Goal: Information Seeking & Learning: Find specific fact

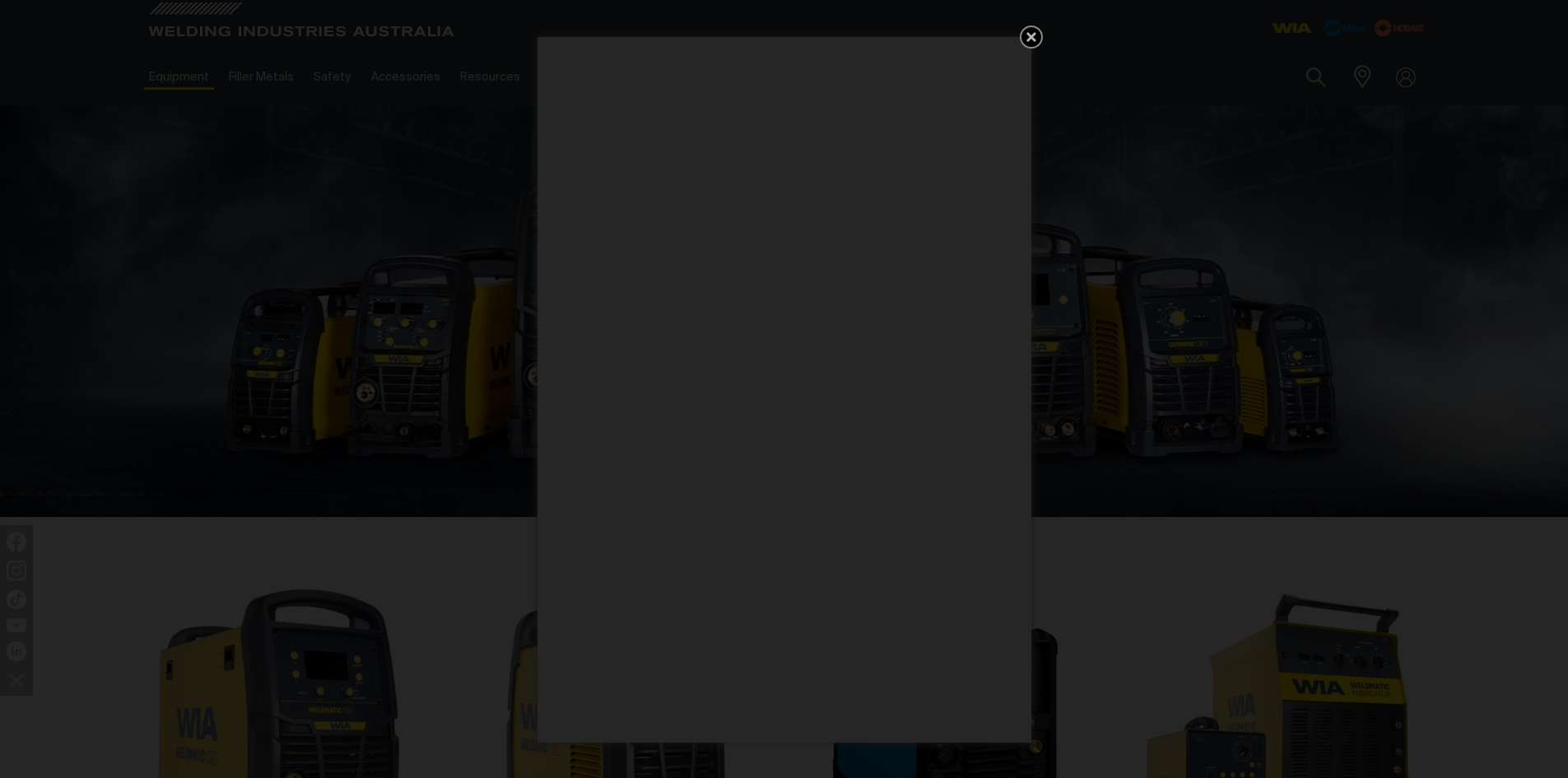
click at [1035, 38] on icon "Get 5 WIA Welding Guides Free!" at bounding box center [1030, 37] width 20 height 20
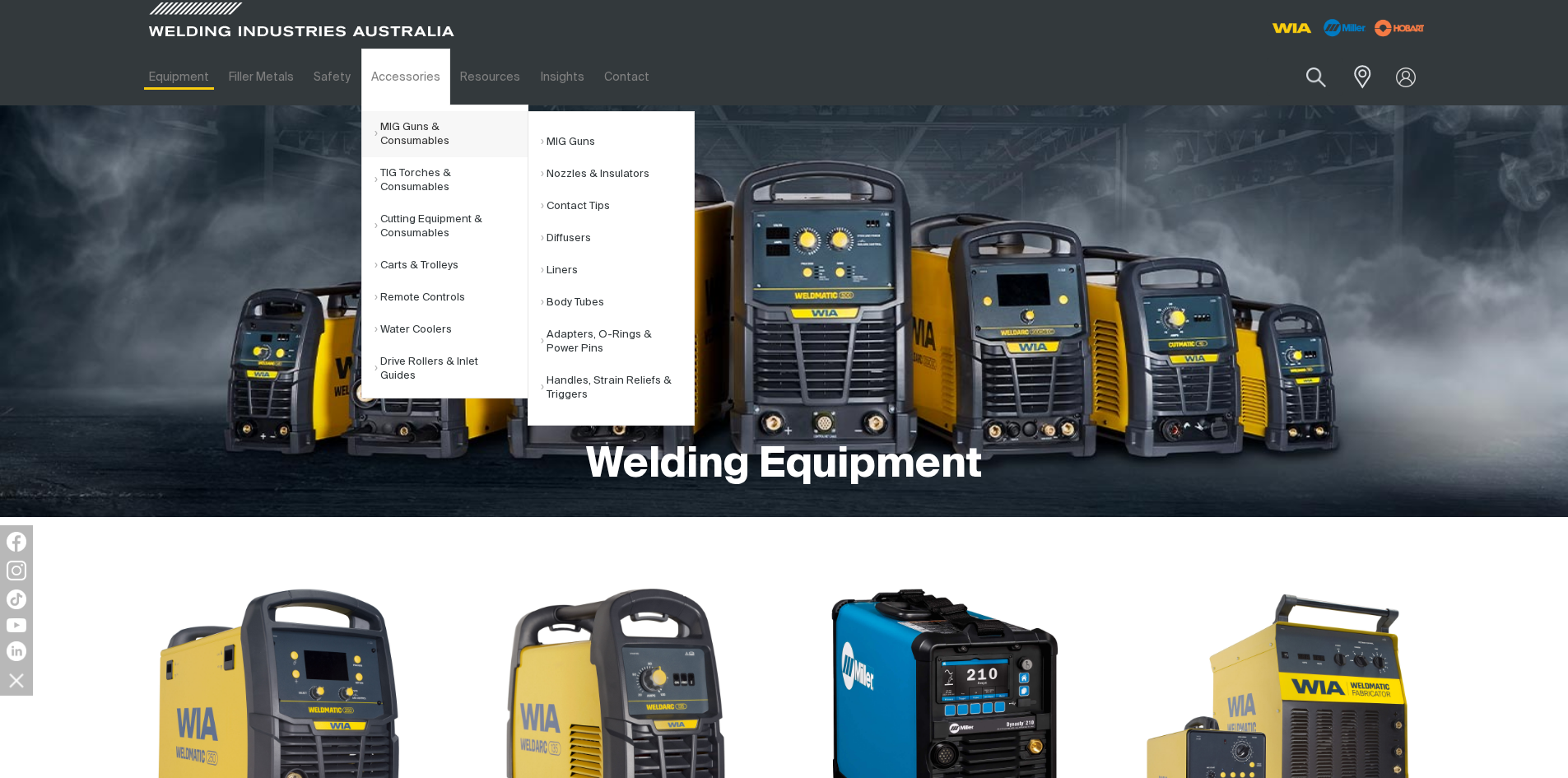
click at [392, 119] on link "MIG Guns & Consumables" at bounding box center [451, 134] width 153 height 46
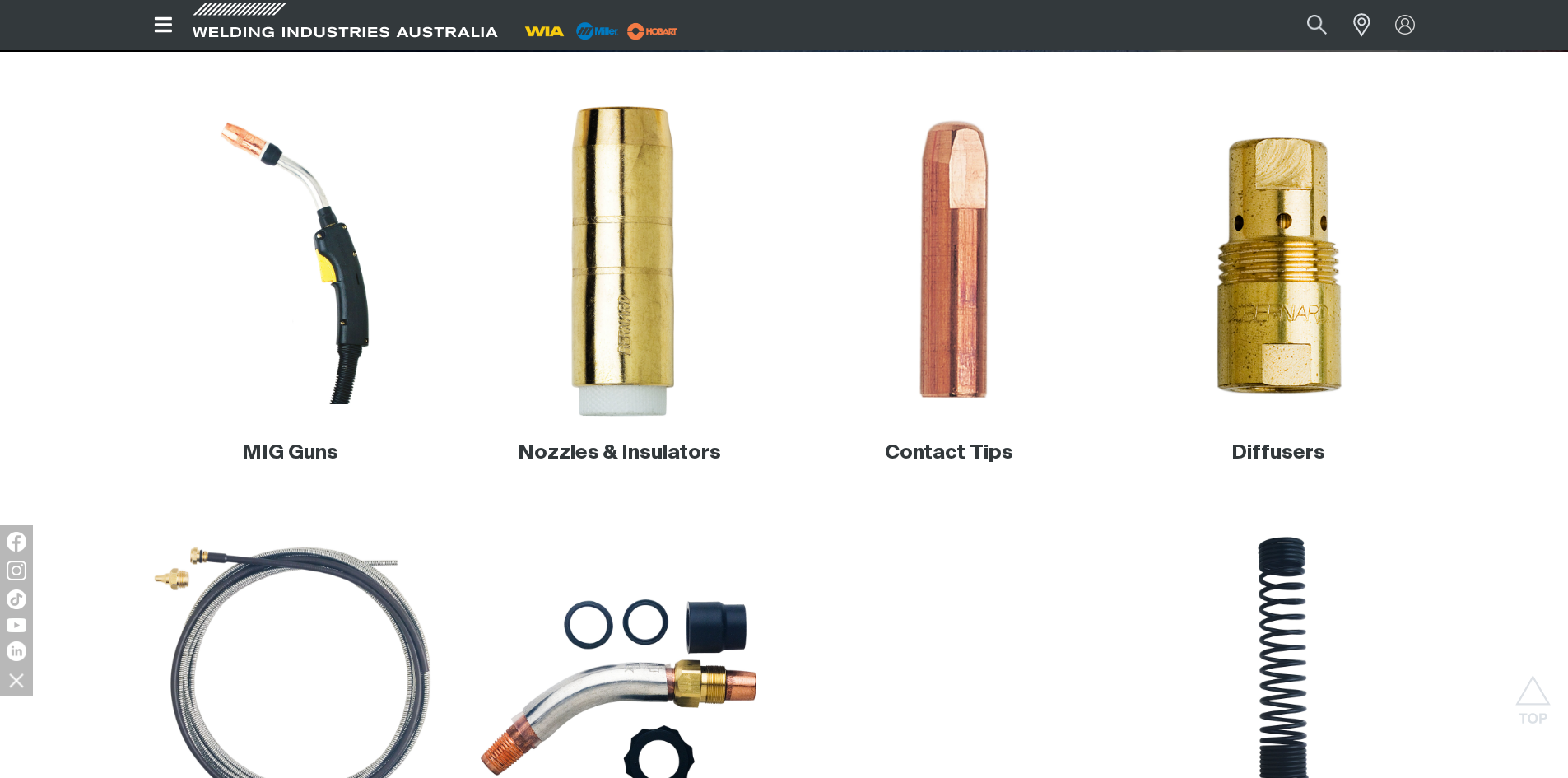
scroll to position [494, 0]
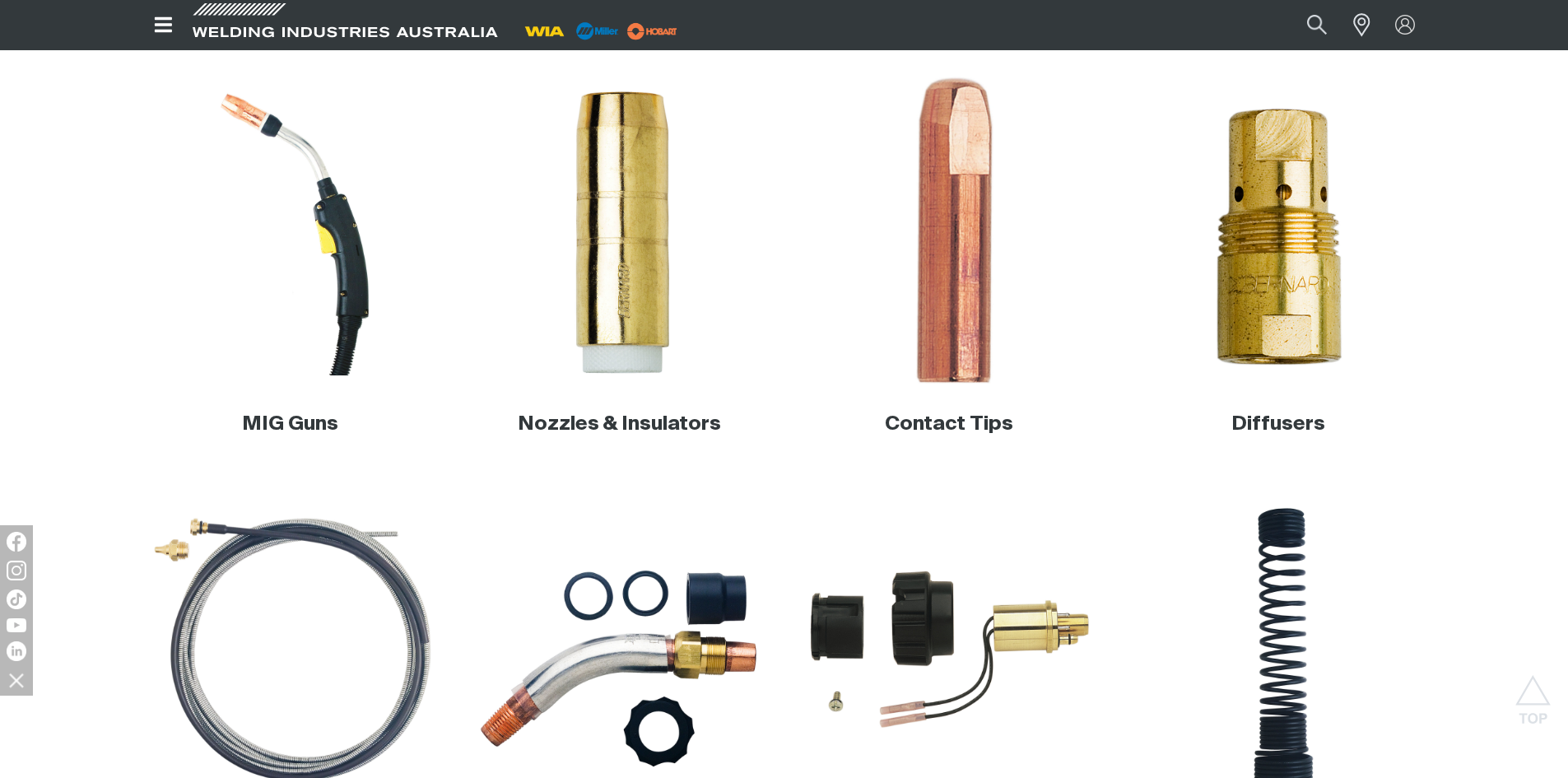
click at [979, 244] on img at bounding box center [948, 232] width 315 height 315
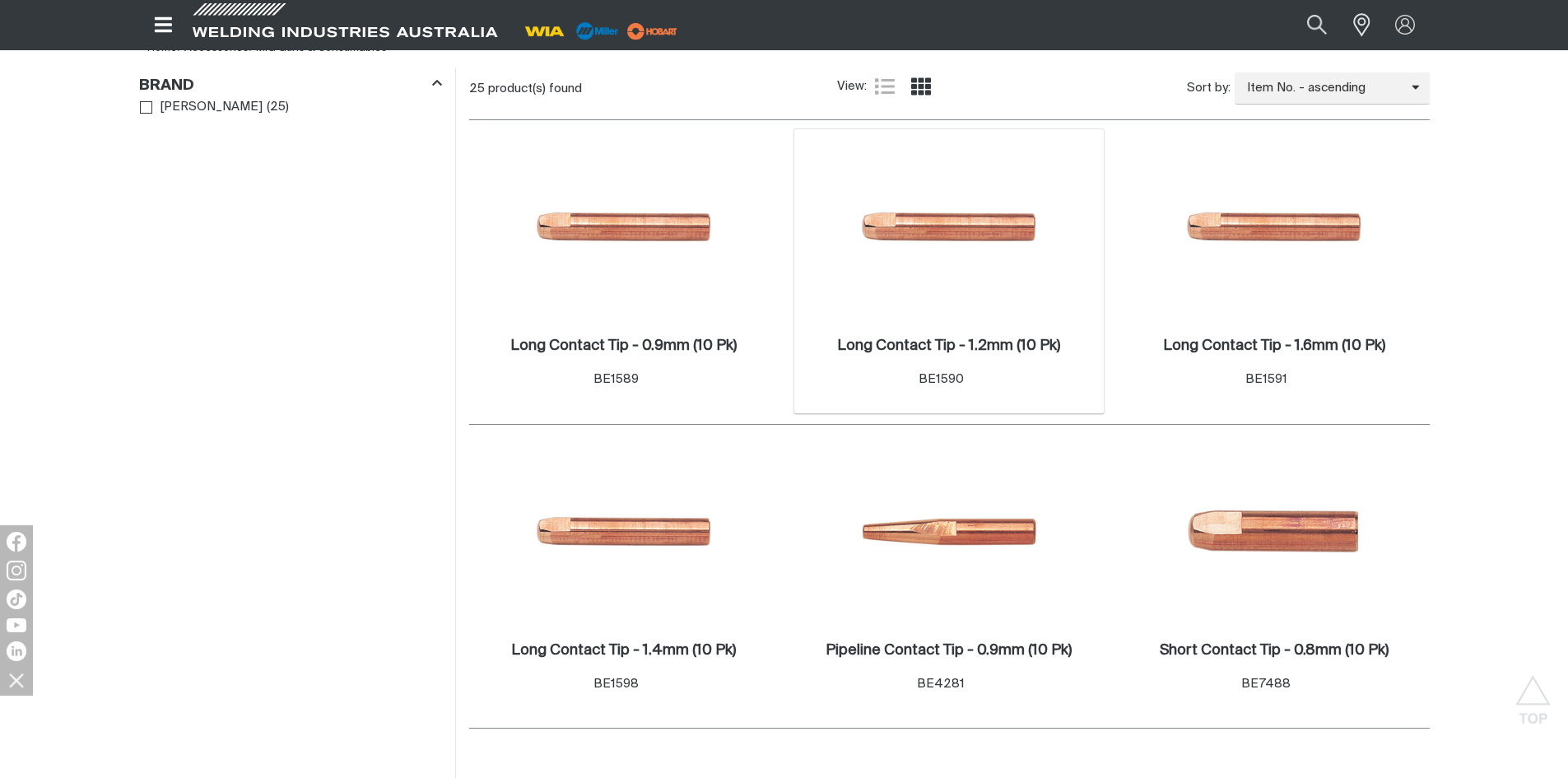
scroll to position [494, 0]
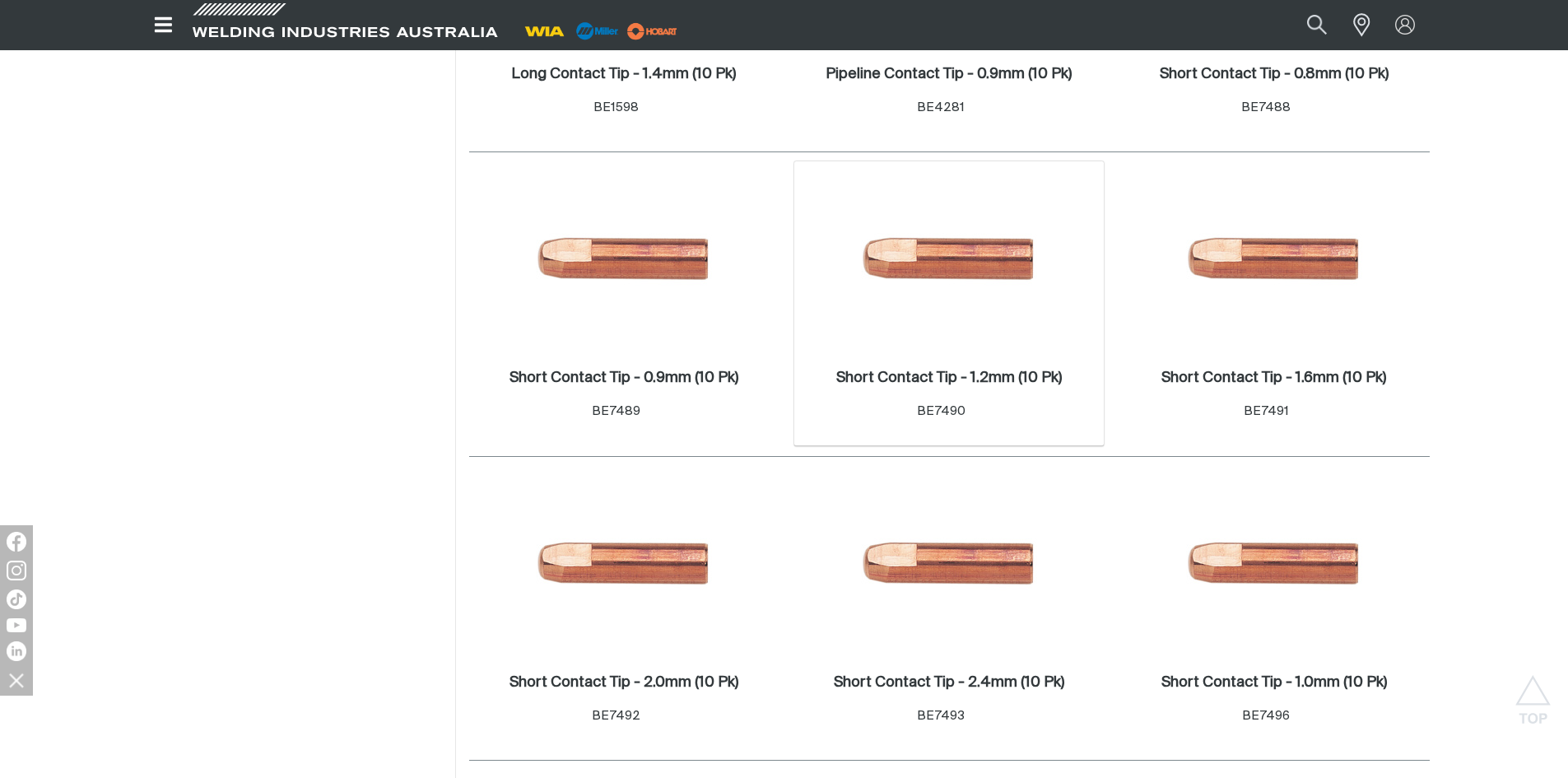
scroll to position [1070, 0]
click at [668, 342] on img at bounding box center [623, 260] width 176 height 176
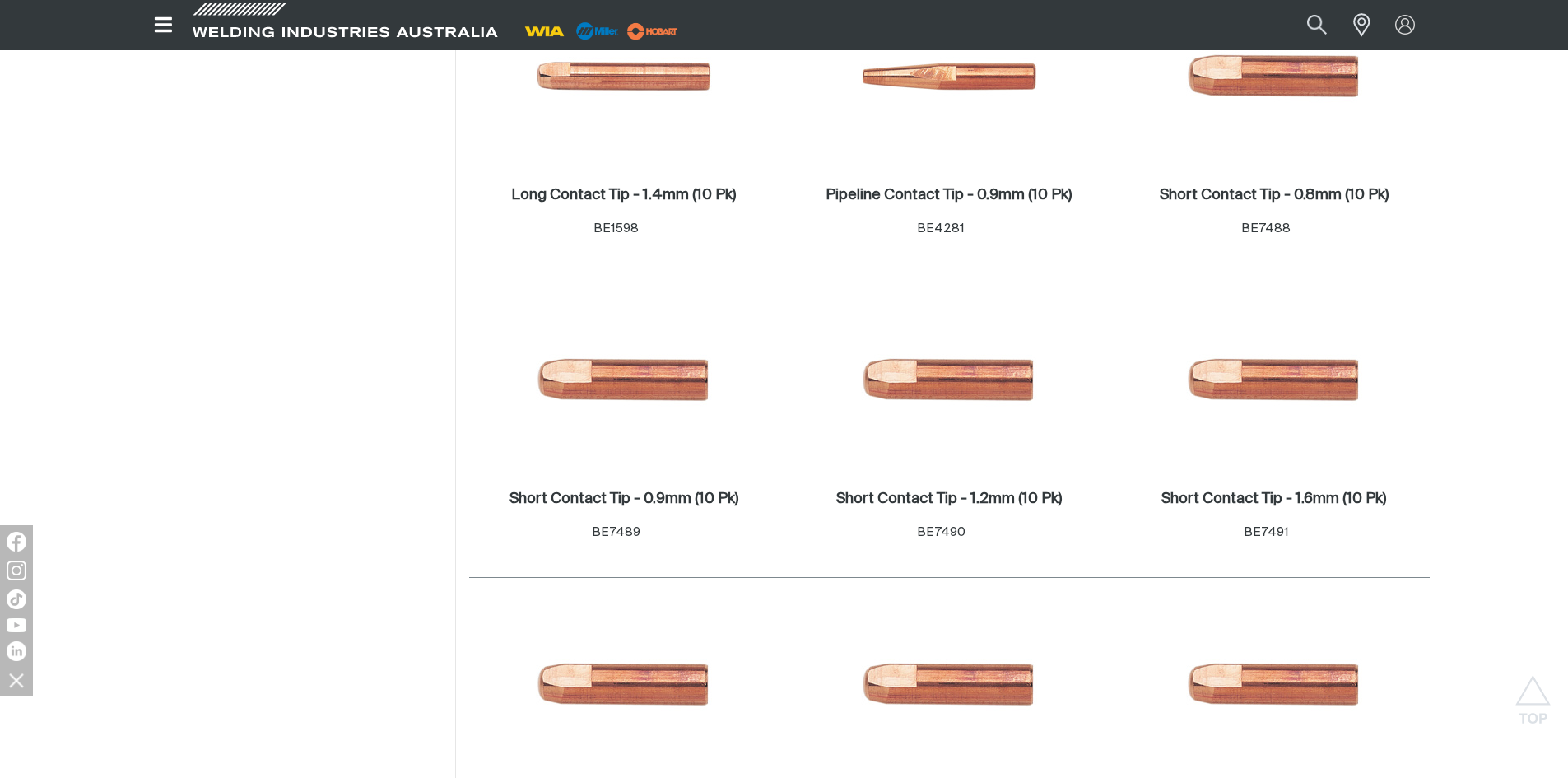
scroll to position [691, 0]
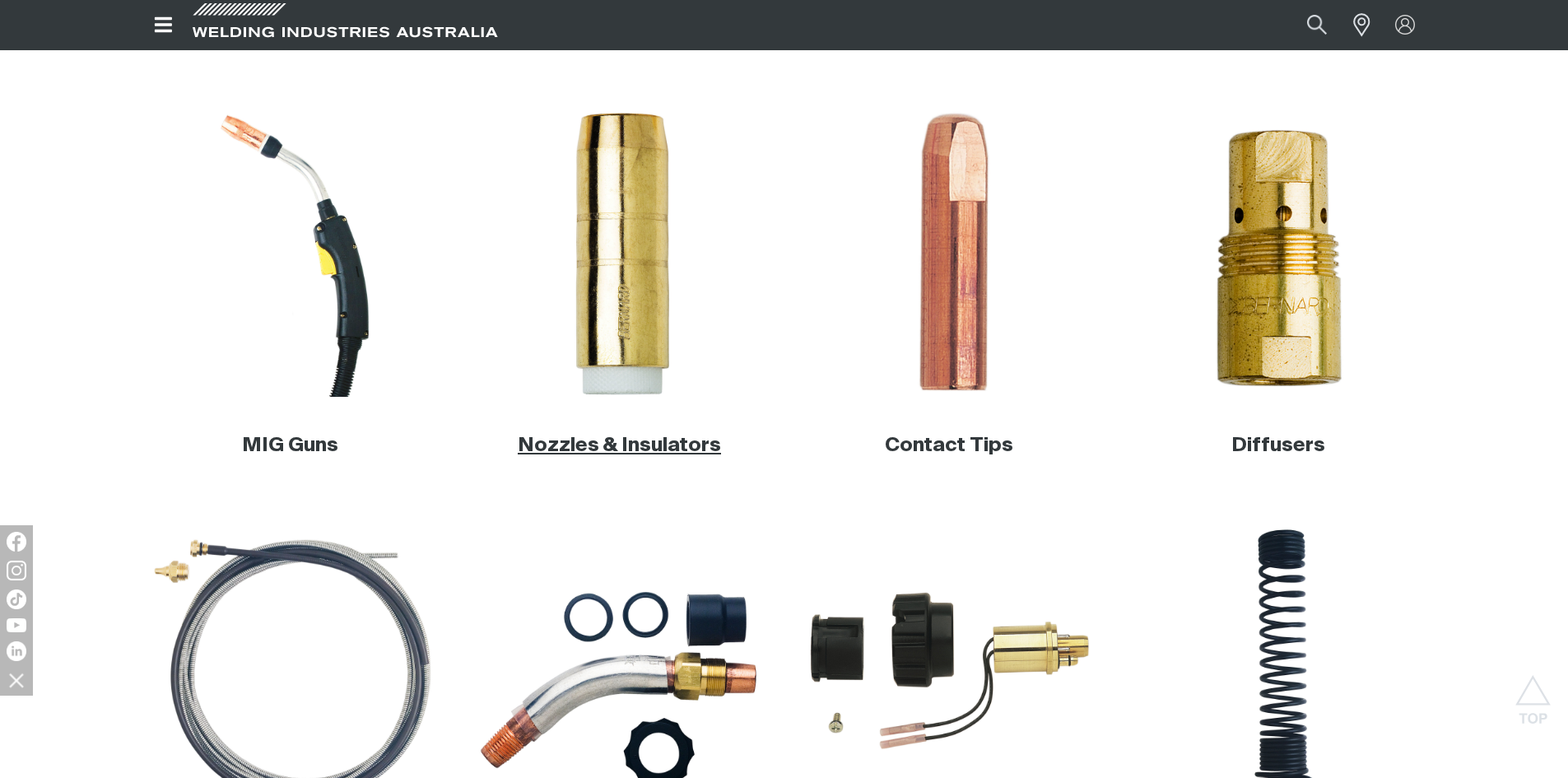
scroll to position [494, 0]
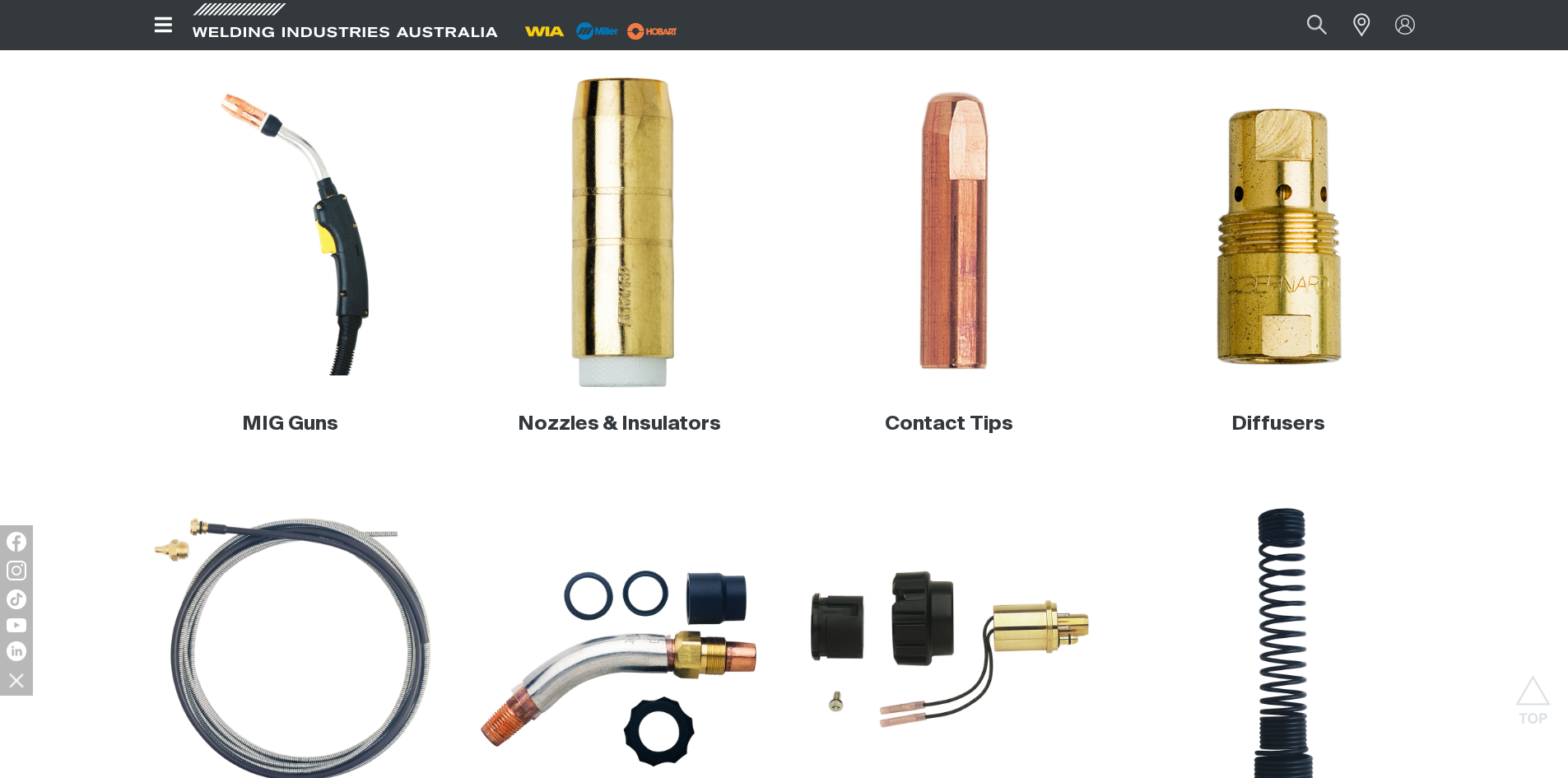
click at [641, 306] on img at bounding box center [619, 232] width 315 height 315
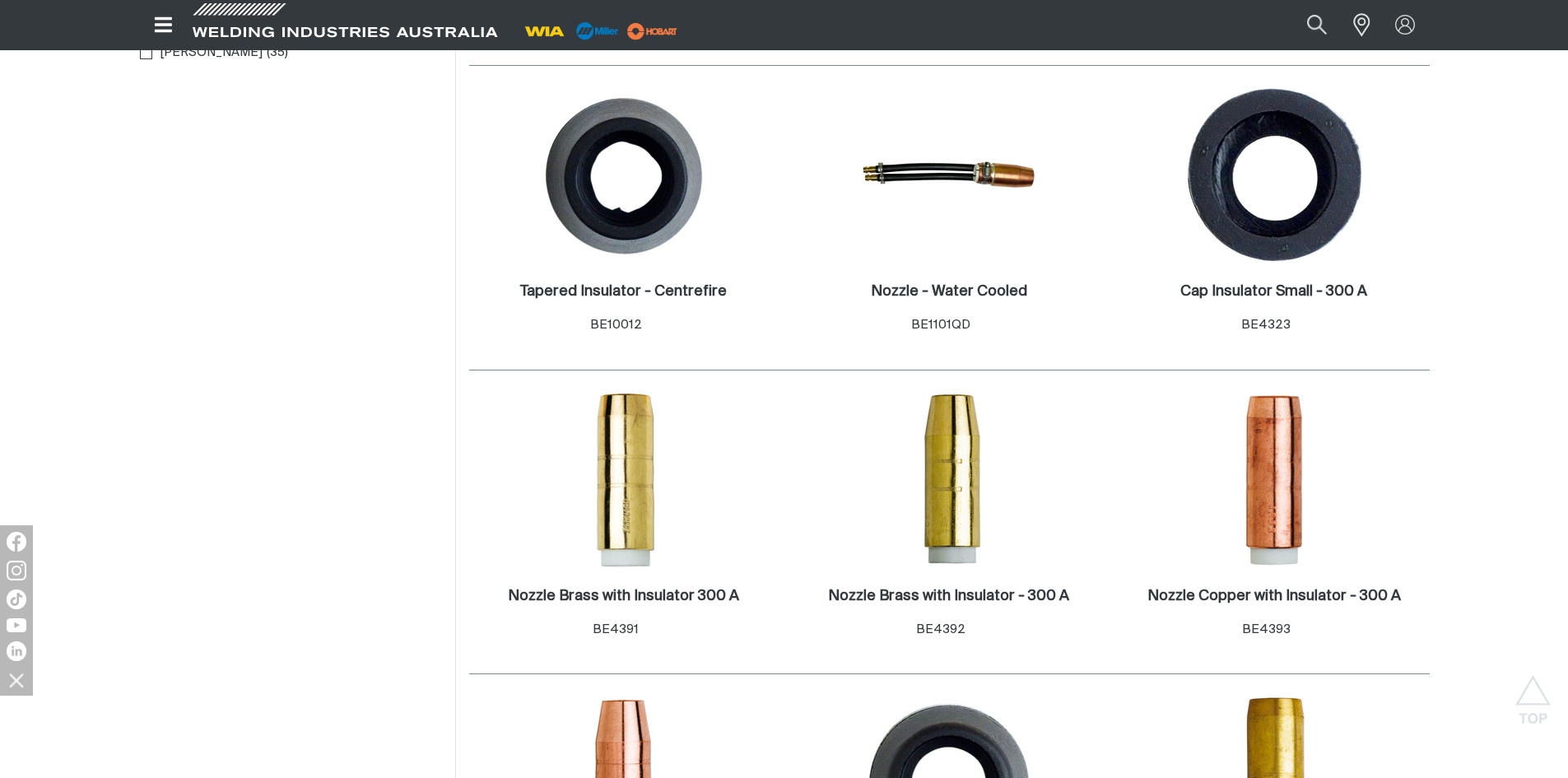
scroll to position [576, 0]
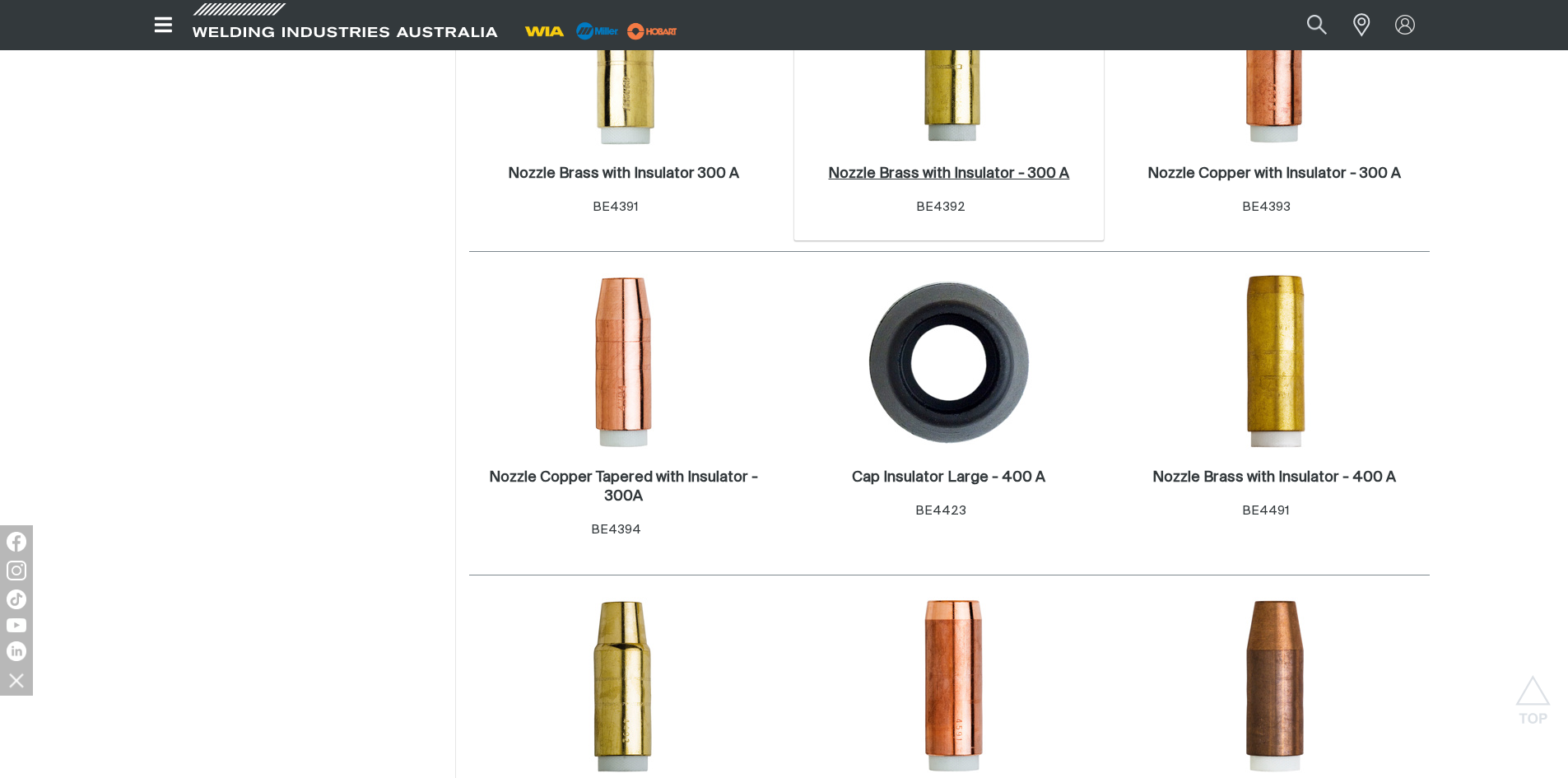
scroll to position [988, 0]
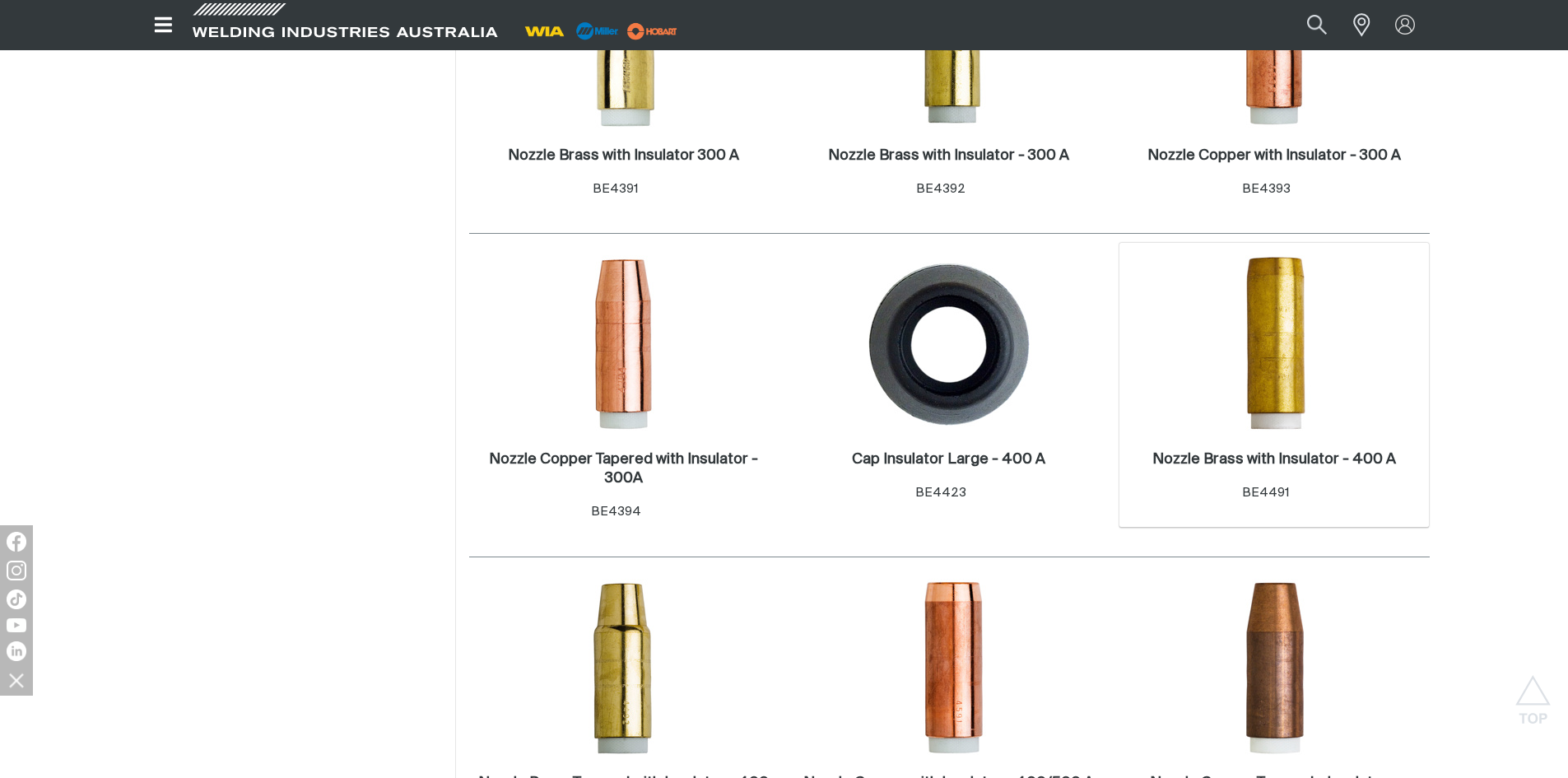
click at [1311, 384] on img at bounding box center [1273, 343] width 176 height 176
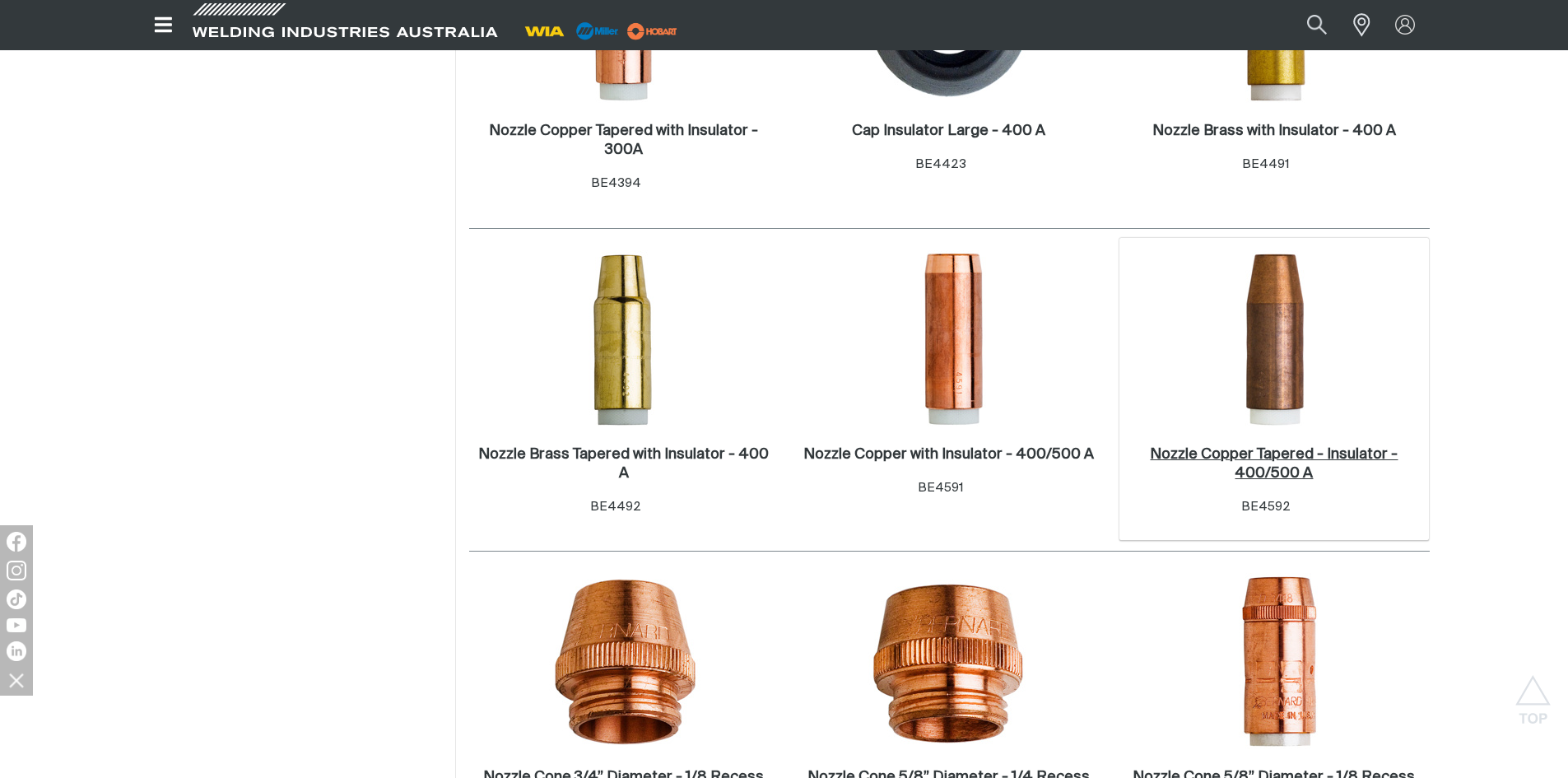
scroll to position [1316, 0]
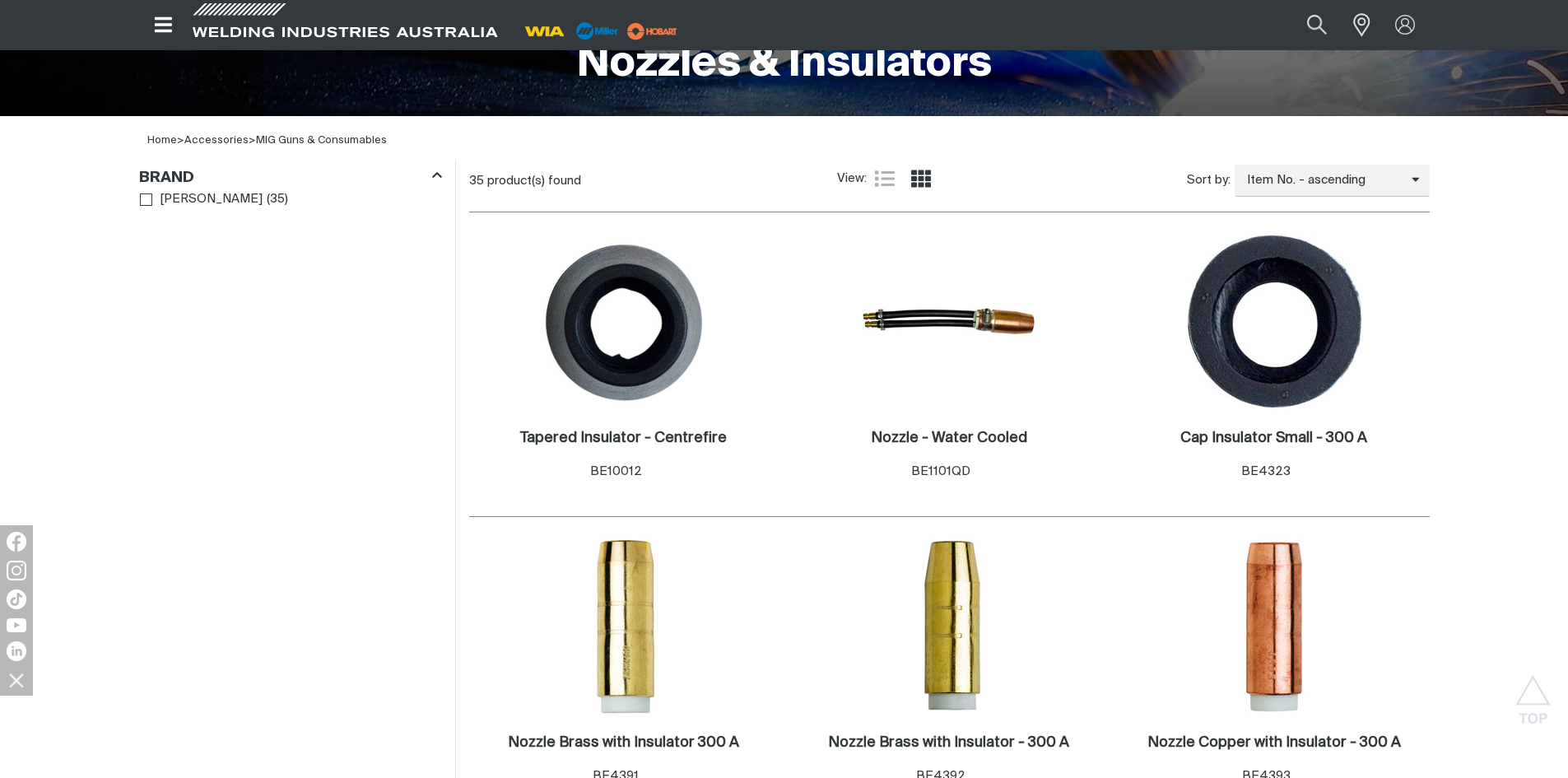
scroll to position [165, 0]
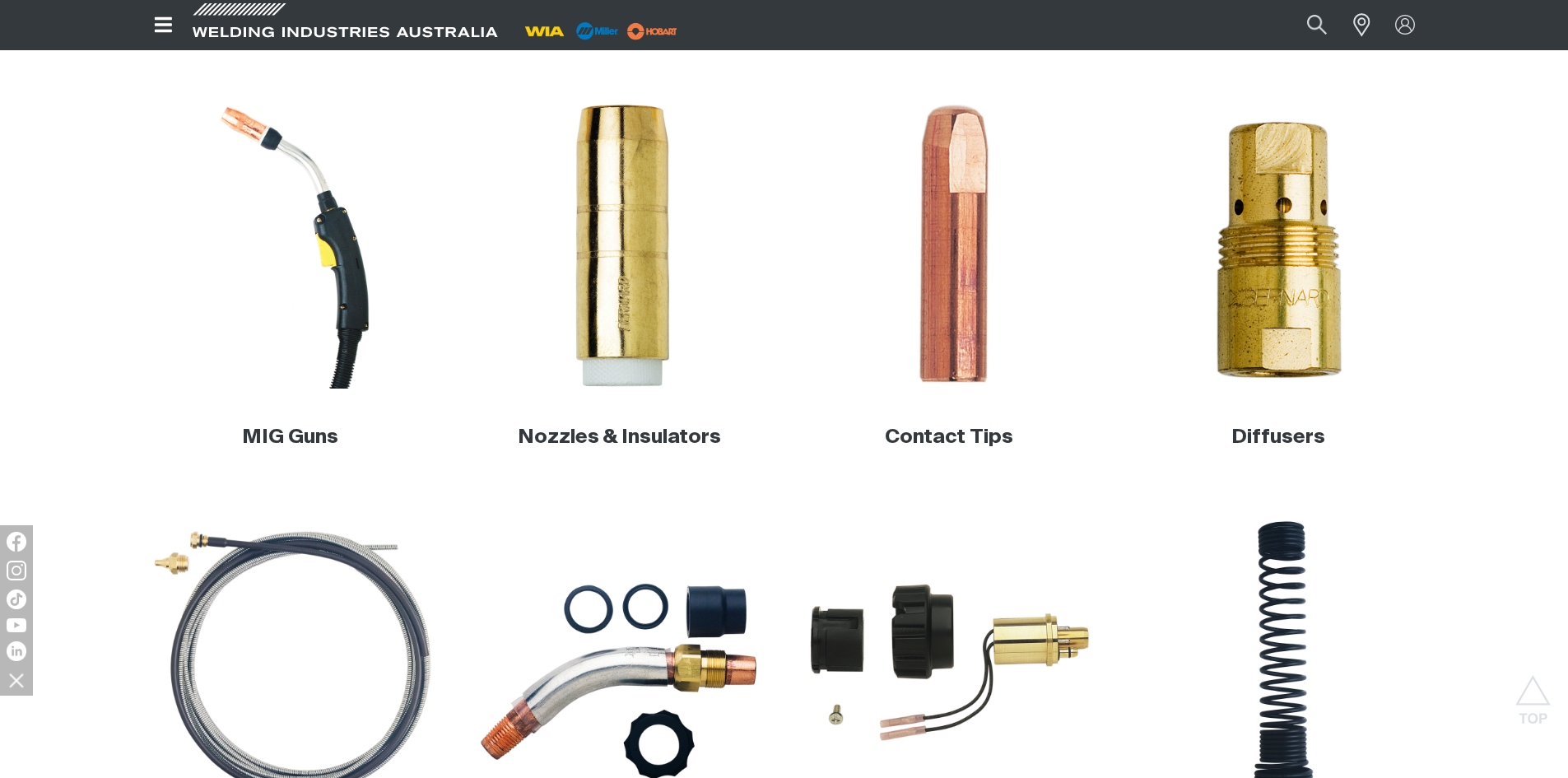
scroll to position [576, 0]
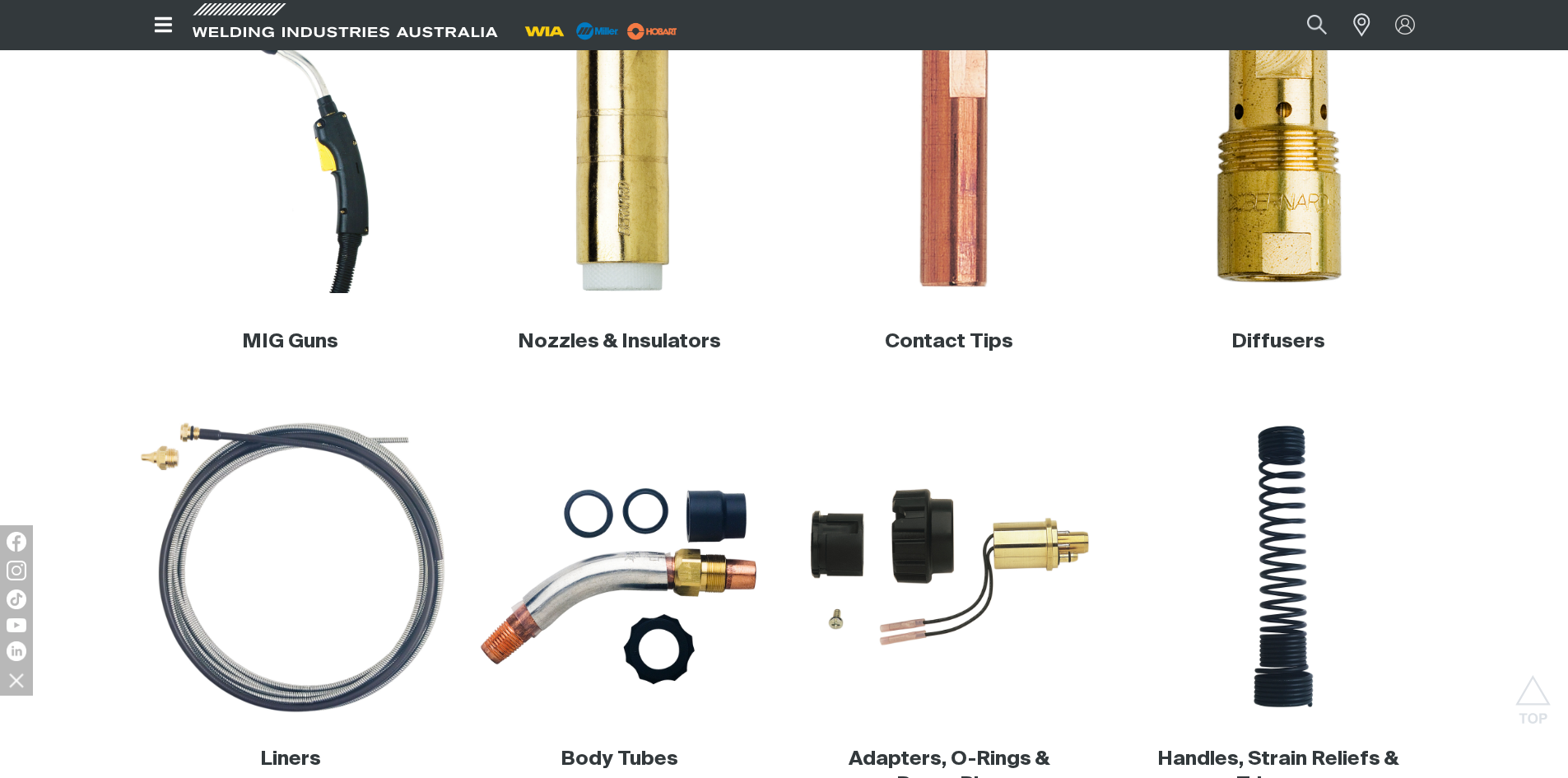
click at [338, 529] on img at bounding box center [289, 567] width 315 height 315
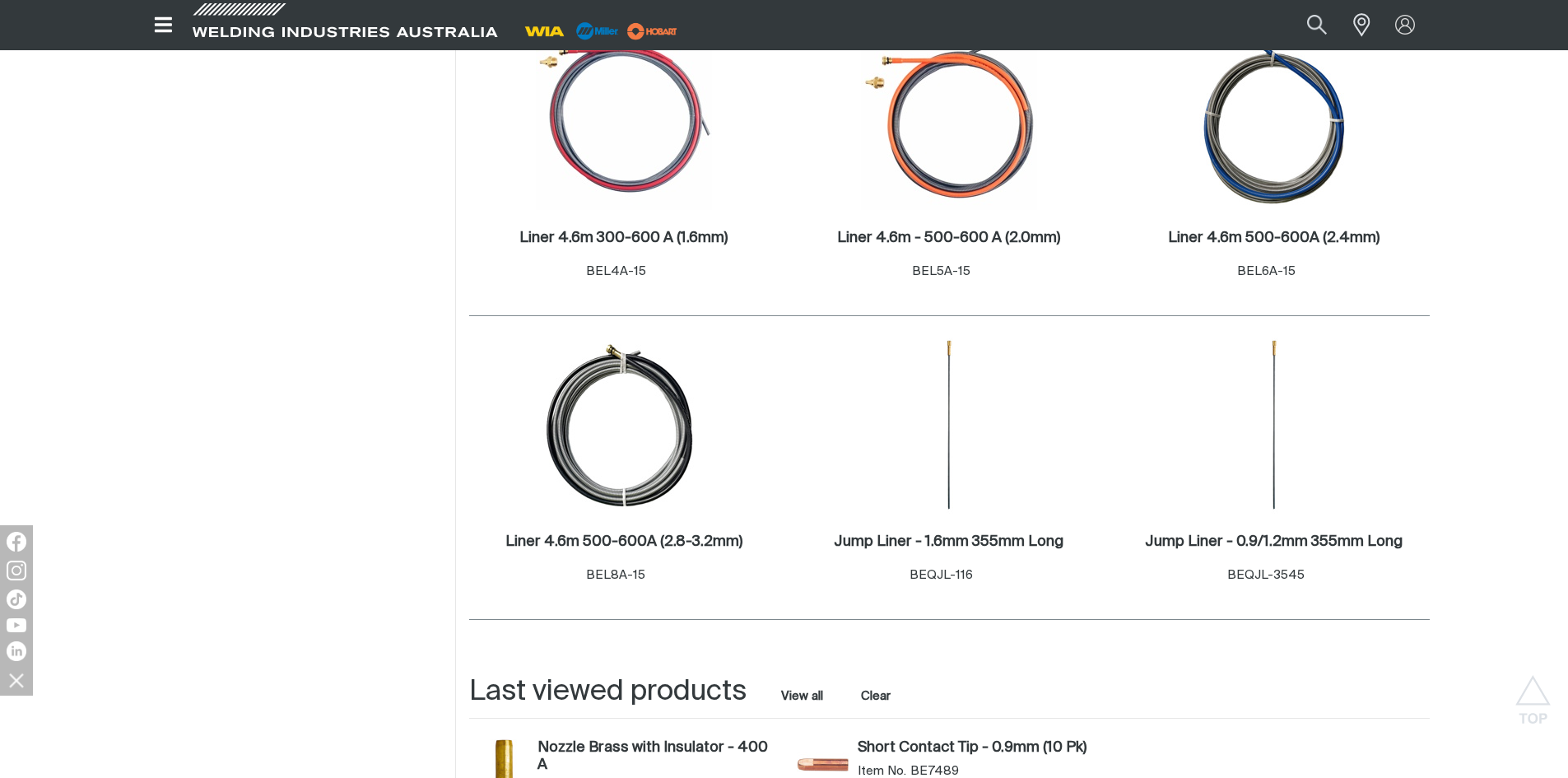
scroll to position [823, 0]
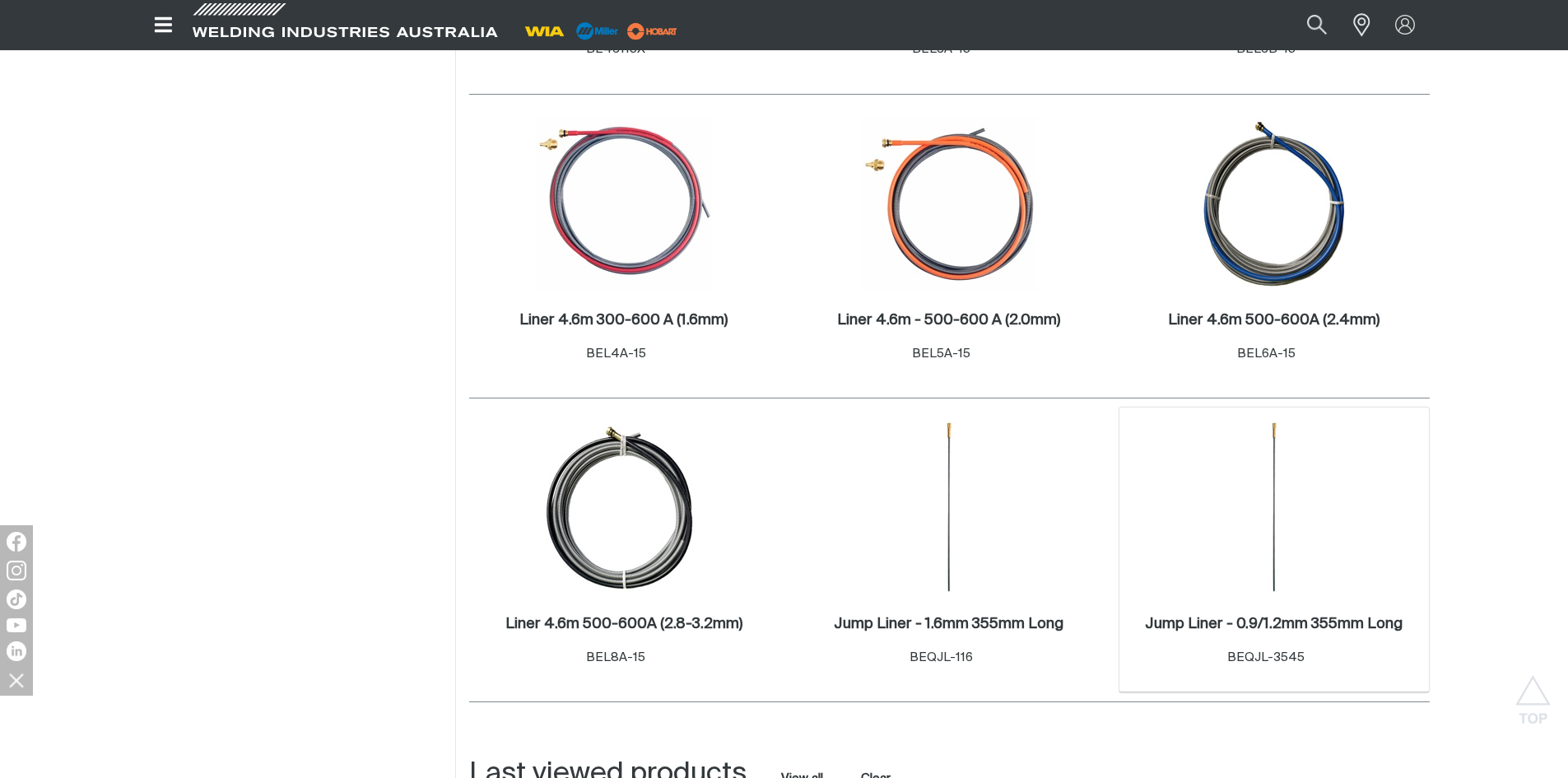
click at [1250, 569] on img at bounding box center [1273, 508] width 176 height 176
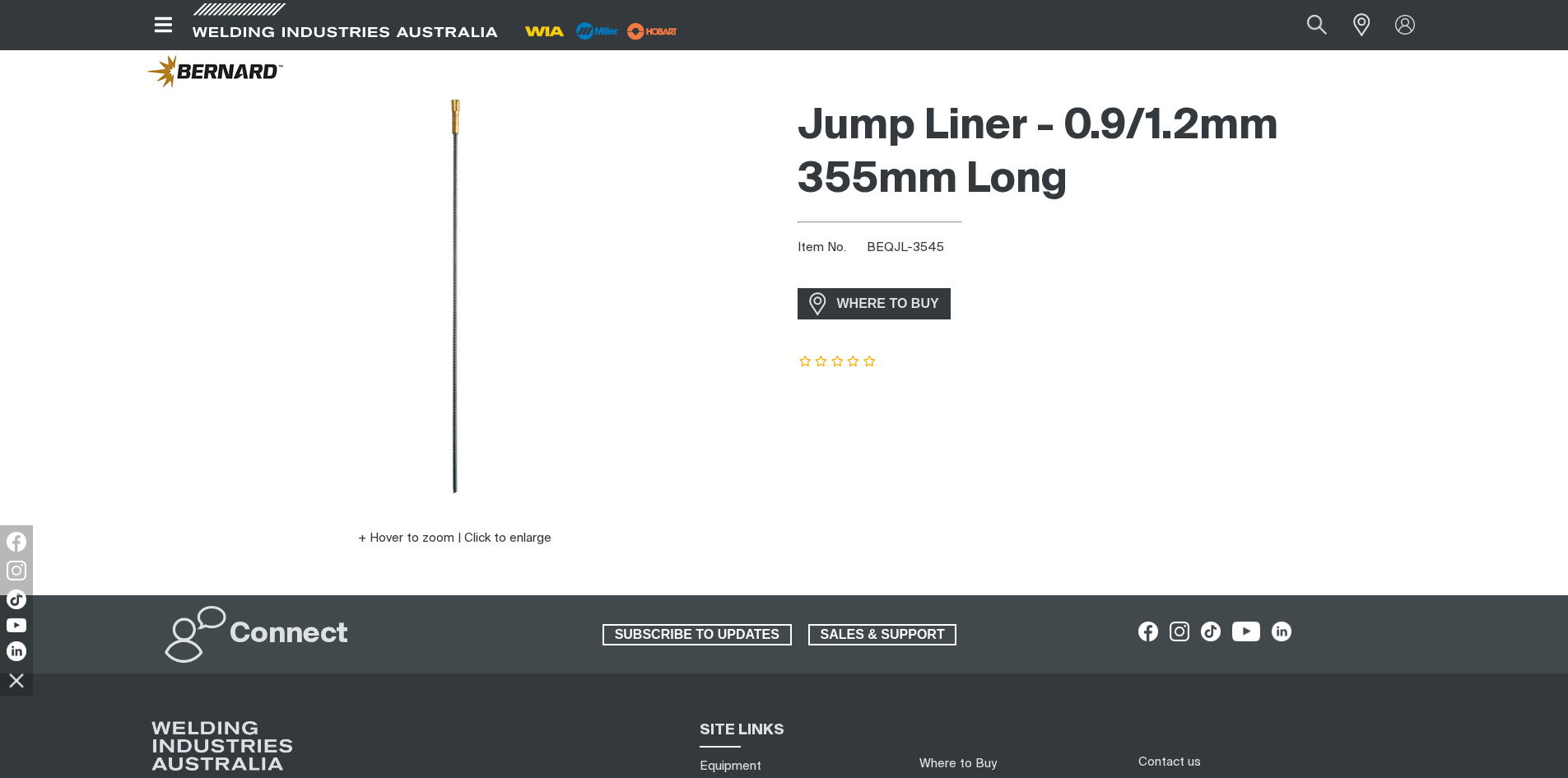
scroll to position [68, 0]
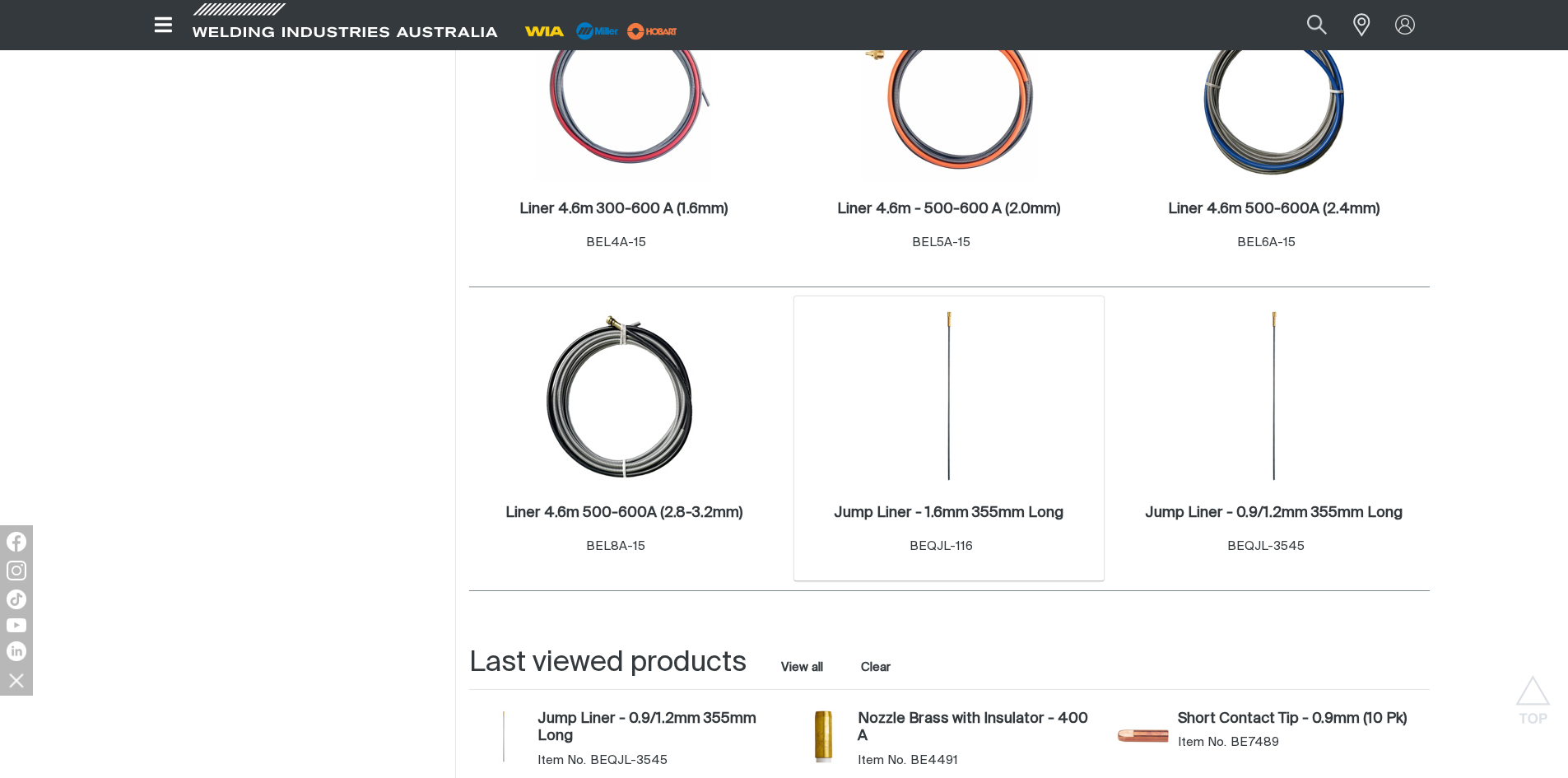
scroll to position [905, 0]
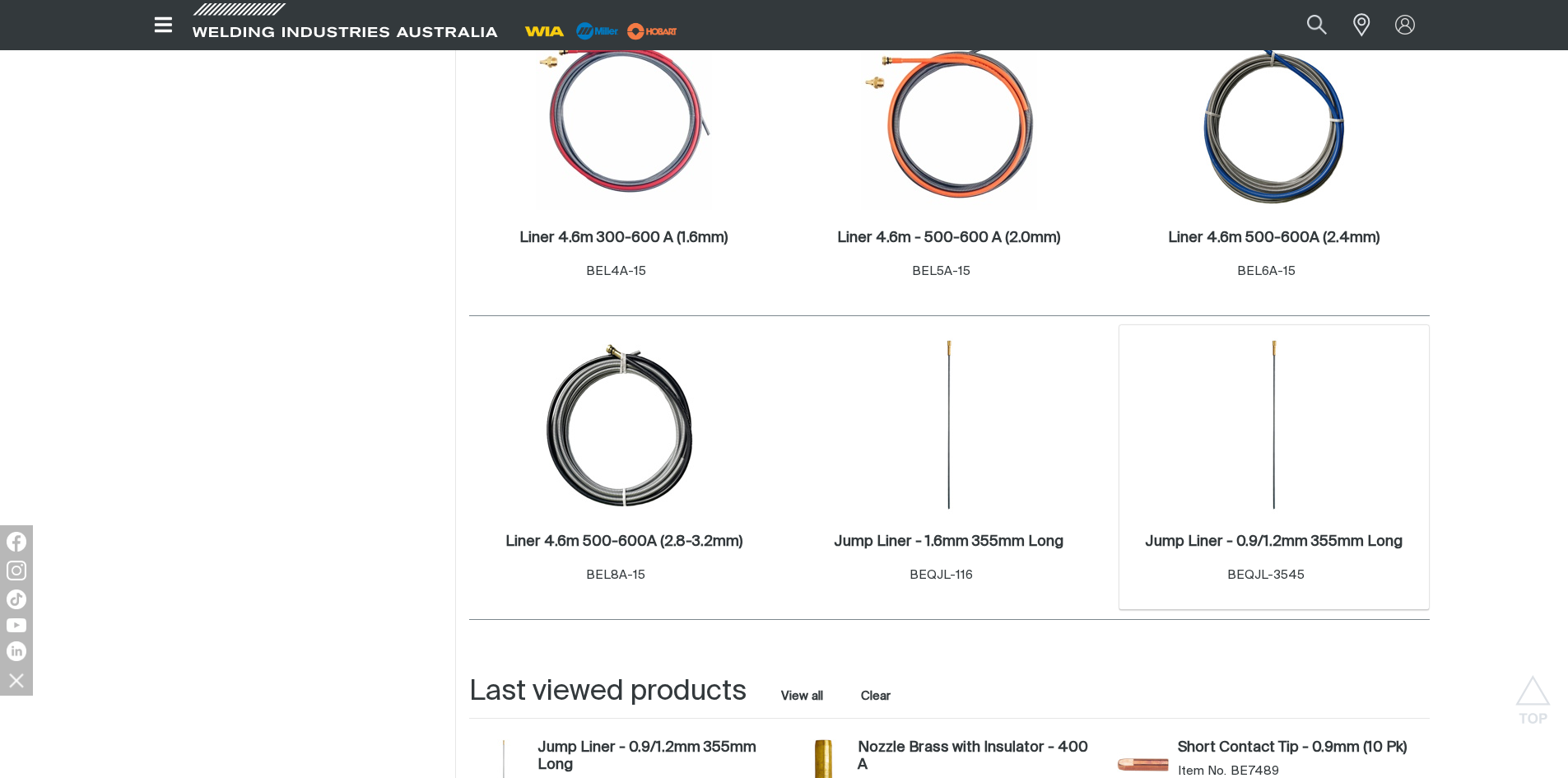
click at [1279, 527] on div "Jump Liner - 0.9/1.2mm 355mm Long . Item No. BEQJL-3545" at bounding box center [1274, 561] width 294 height 71
click at [1271, 555] on div "Jump Liner - 0.9/1.2mm 355mm Long . Item No. BEQJL-3545" at bounding box center [1273, 558] width 258 height 52
click at [1267, 548] on h2 "Jump Liner - 0.9/1.2mm 355mm Long ." at bounding box center [1273, 541] width 258 height 15
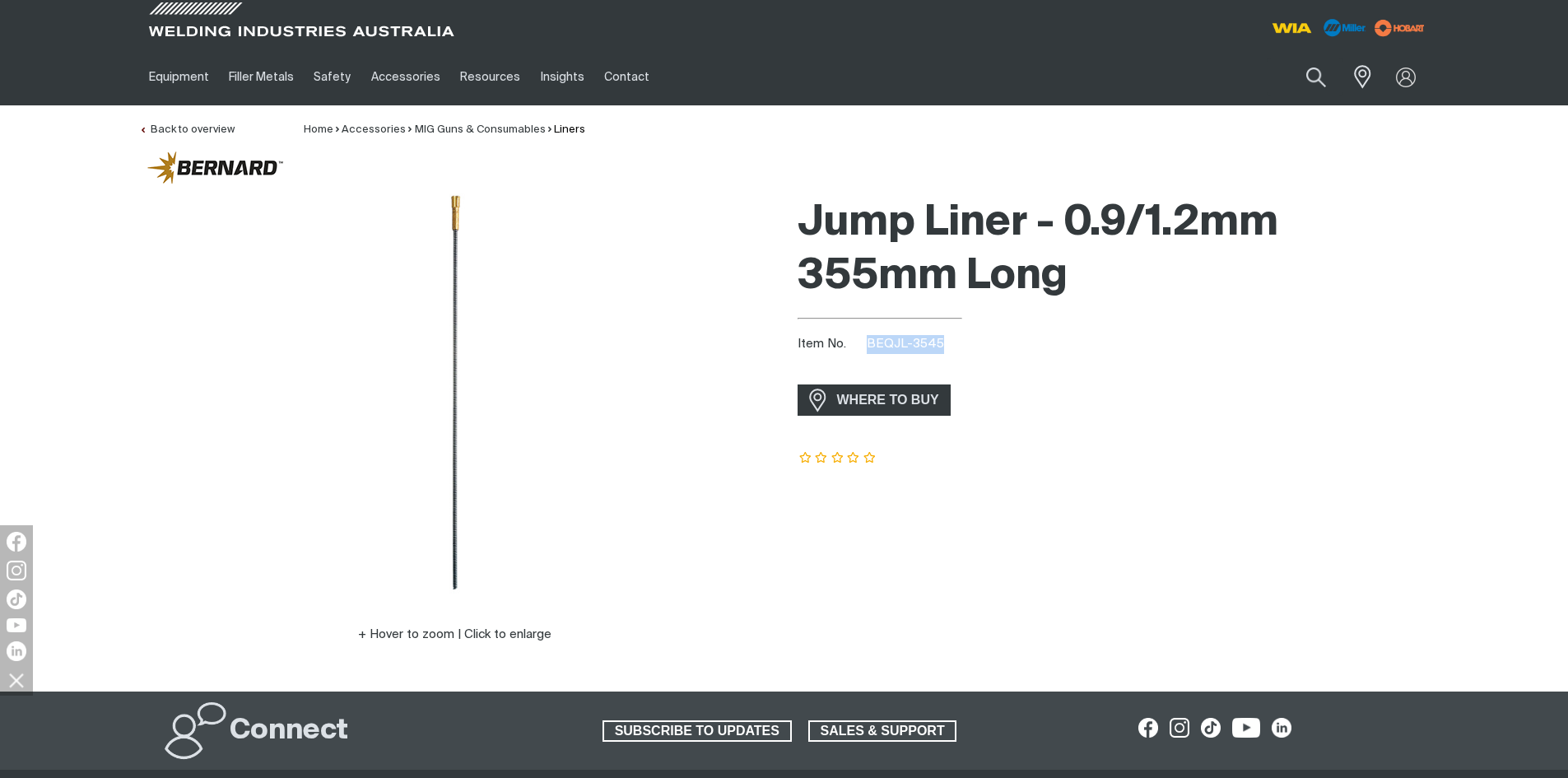
drag, startPoint x: 869, startPoint y: 345, endPoint x: 953, endPoint y: 342, distance: 84.1
click at [953, 342] on div "Item No. BEQJL-3545" at bounding box center [1114, 344] width 632 height 19
click at [1050, 351] on div "Item No. BEQJL-3545" at bounding box center [1114, 344] width 632 height 19
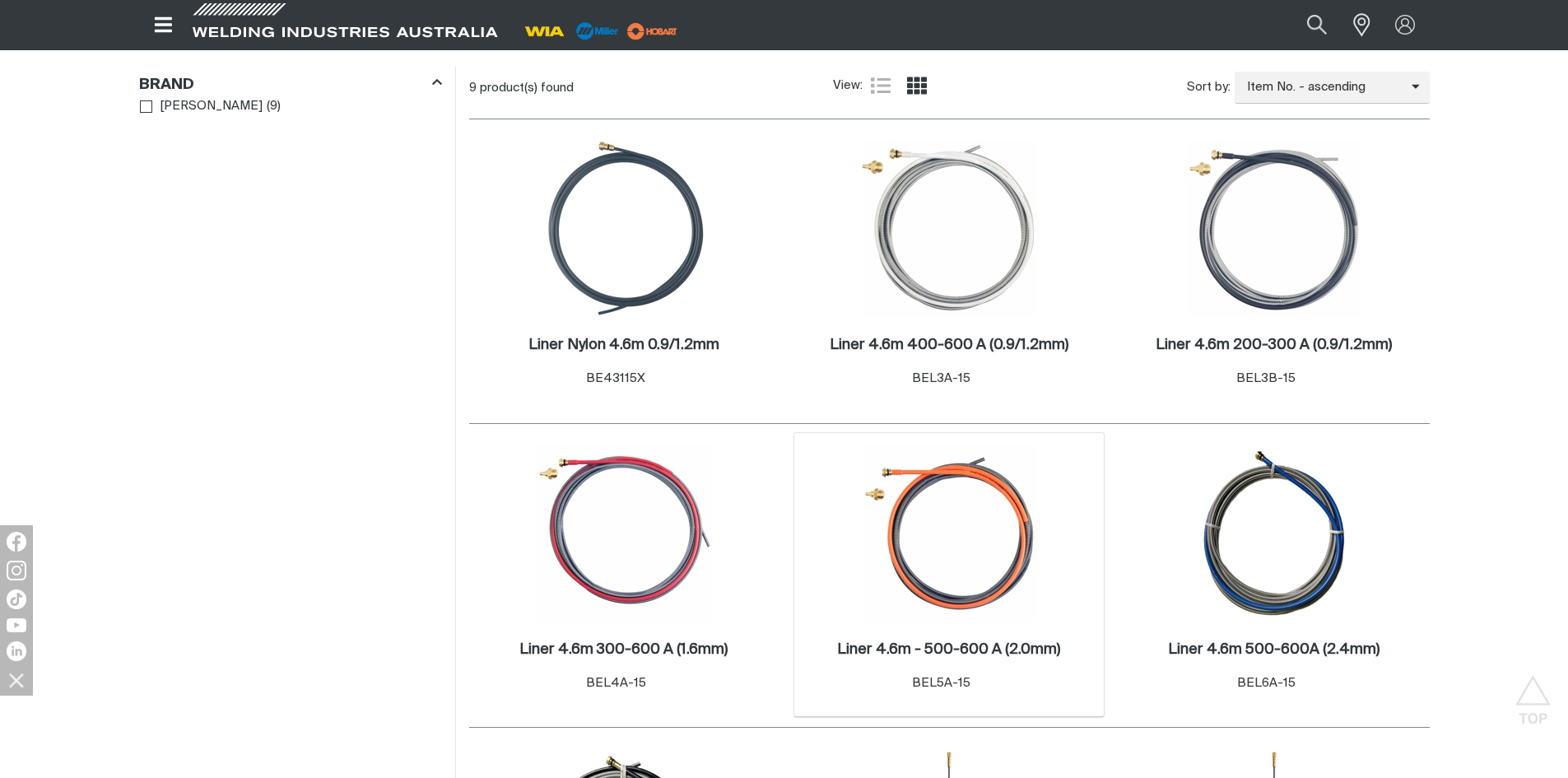
scroll to position [411, 0]
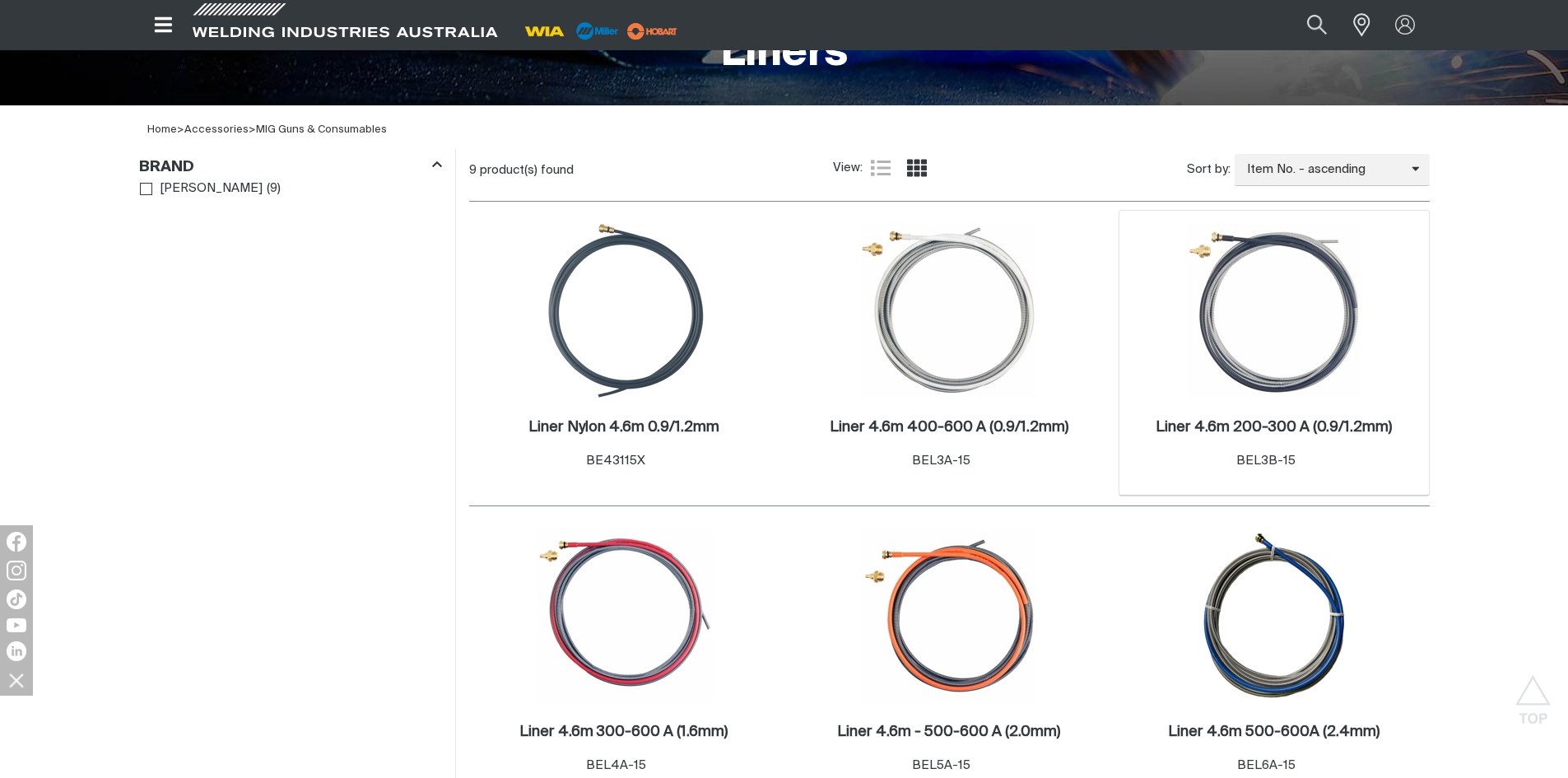
click at [1298, 366] on img at bounding box center [1273, 311] width 176 height 176
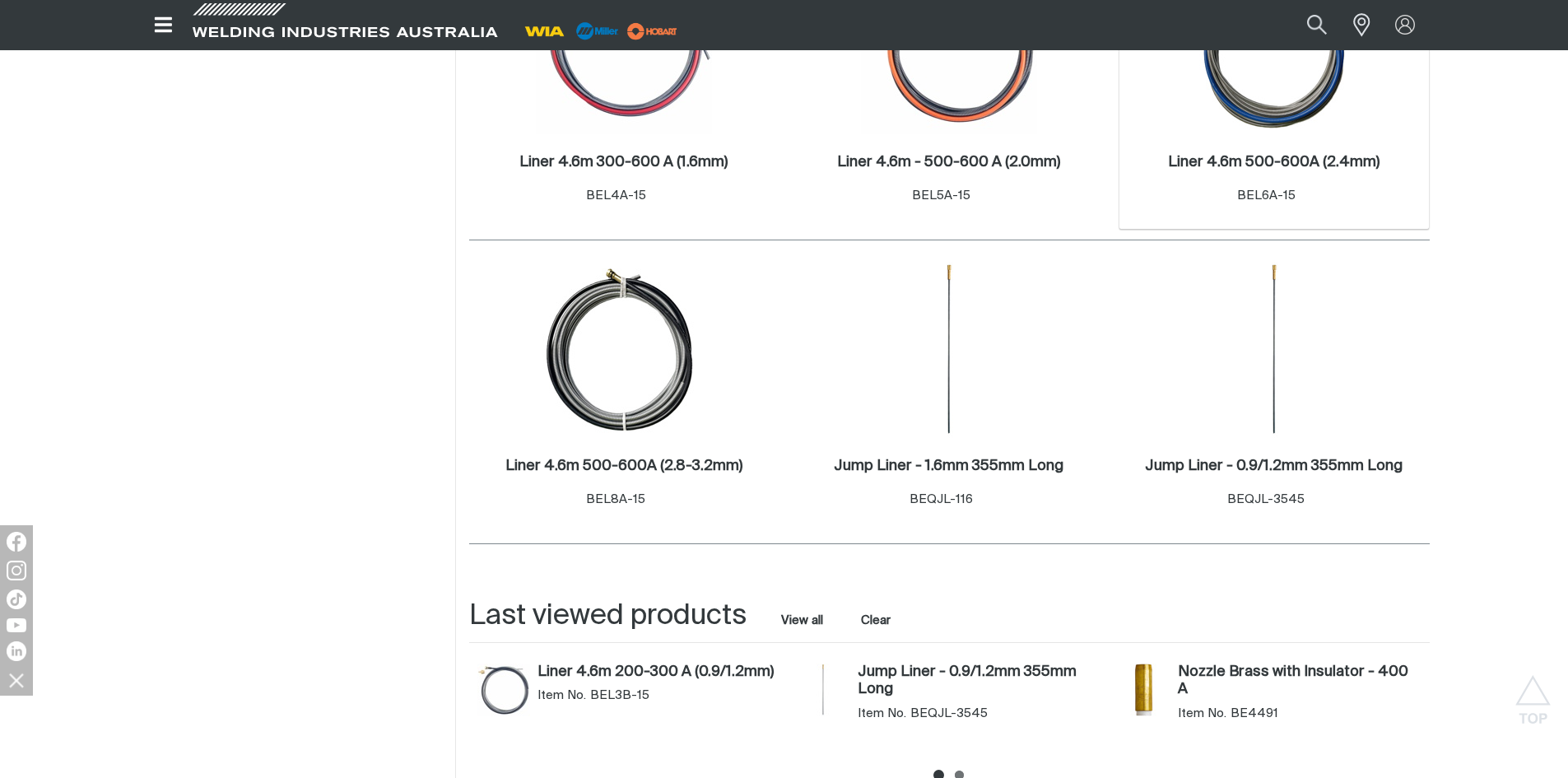
scroll to position [988, 0]
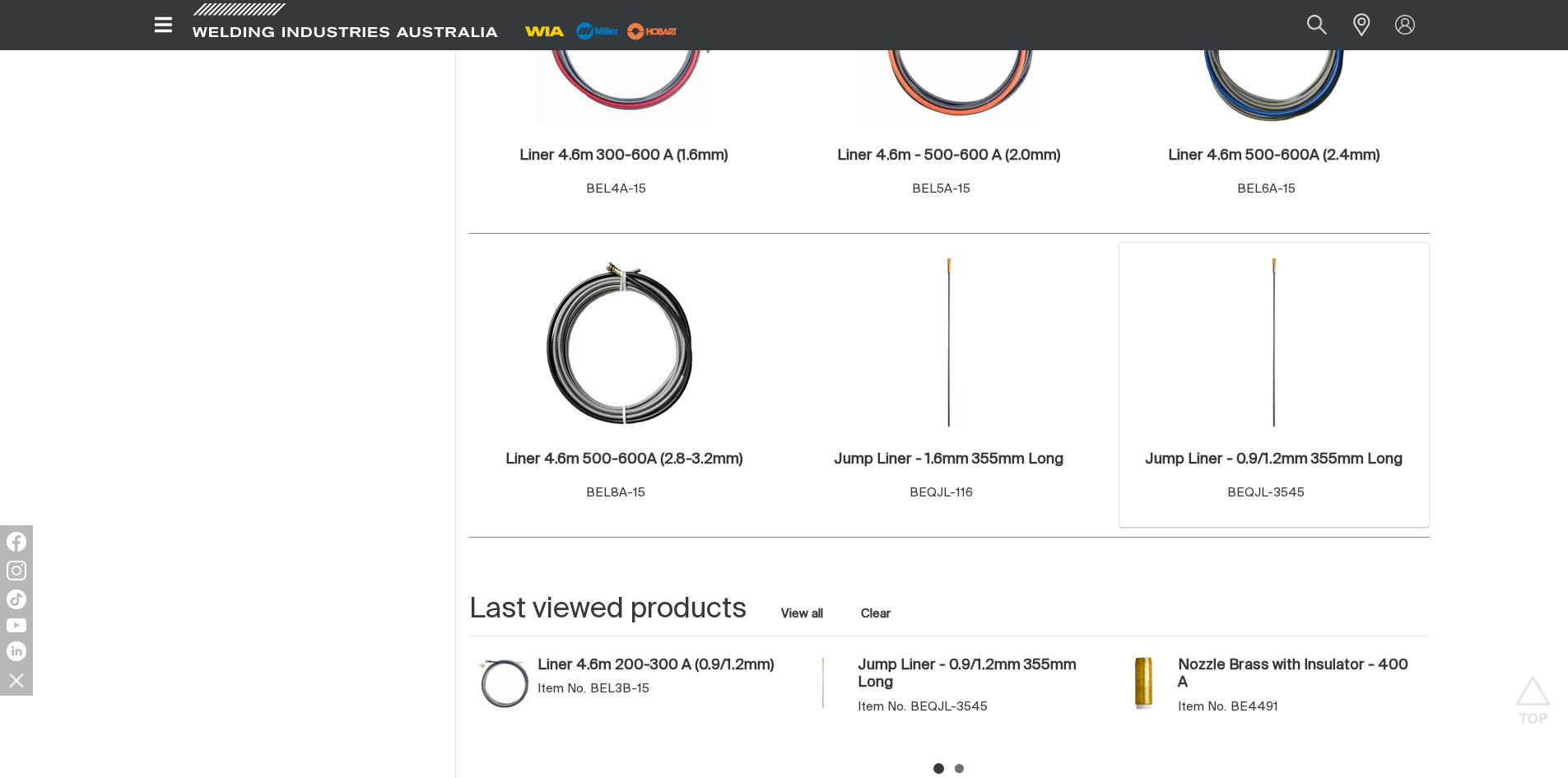
click at [1262, 411] on img at bounding box center [1273, 343] width 176 height 176
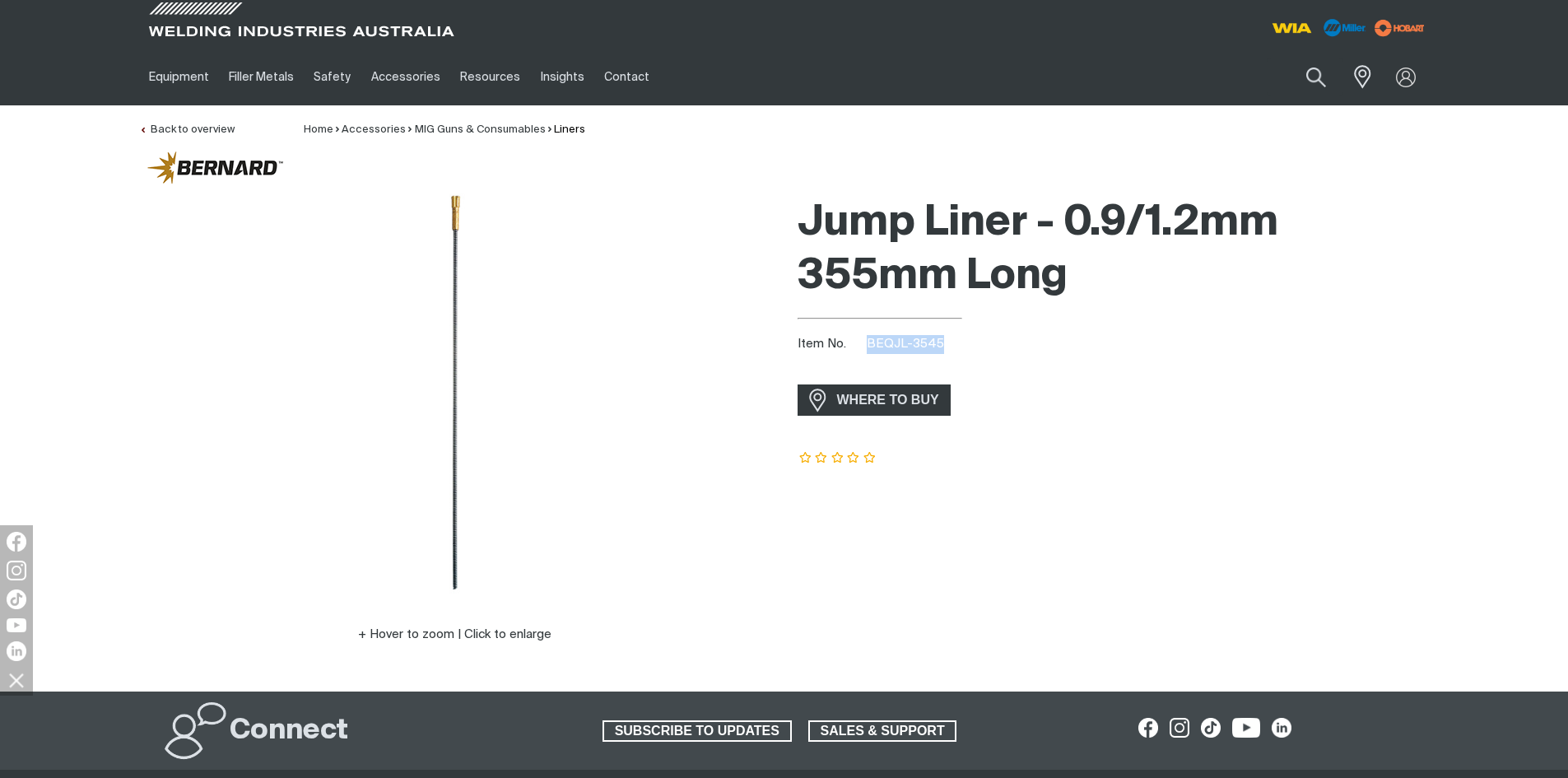
drag, startPoint x: 869, startPoint y: 340, endPoint x: 995, endPoint y: 337, distance: 126.0
click at [995, 337] on div "Item No. BEQJL-3545" at bounding box center [1114, 344] width 632 height 19
copy span "BEQJL-3545"
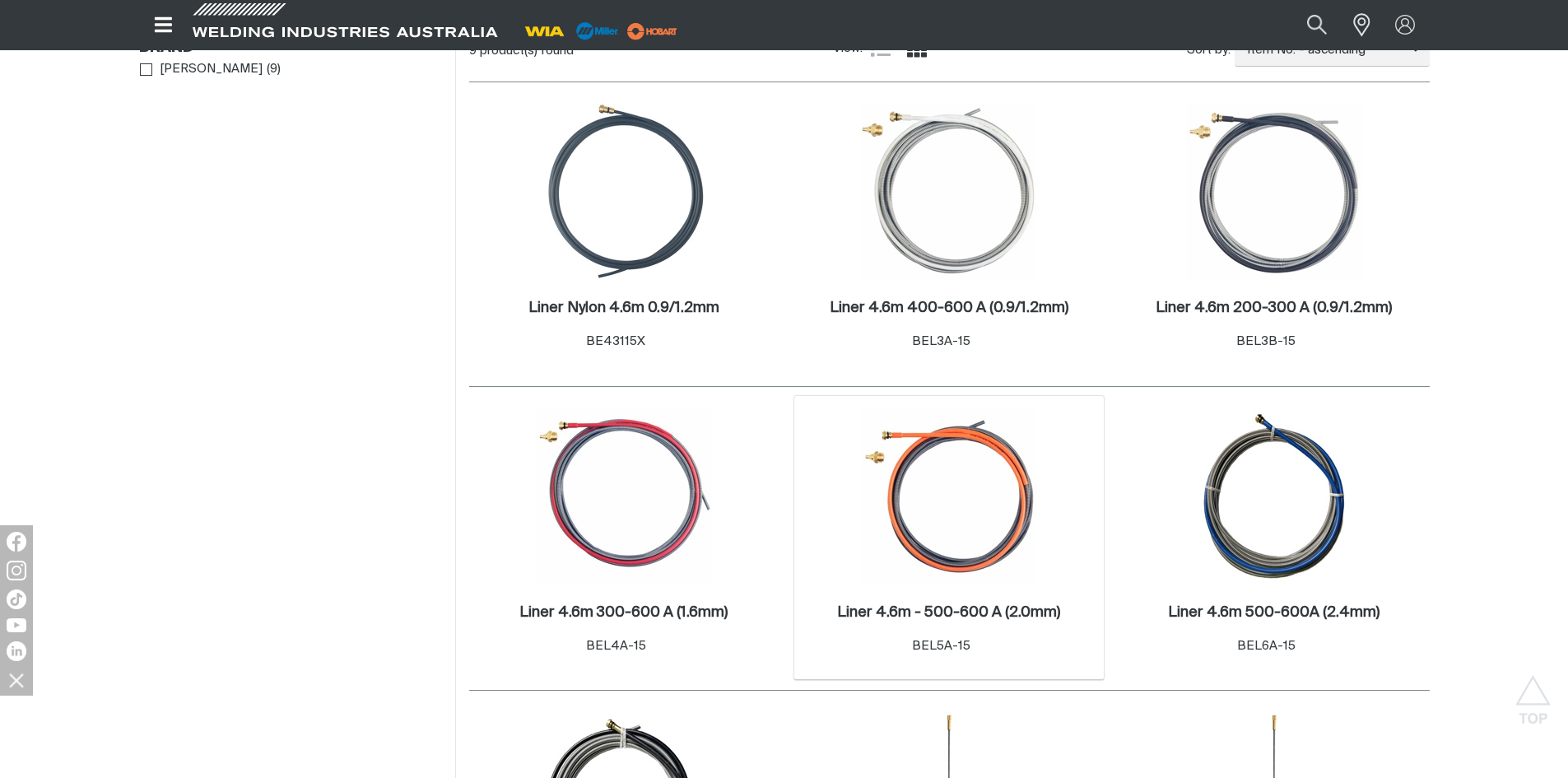
scroll to position [494, 0]
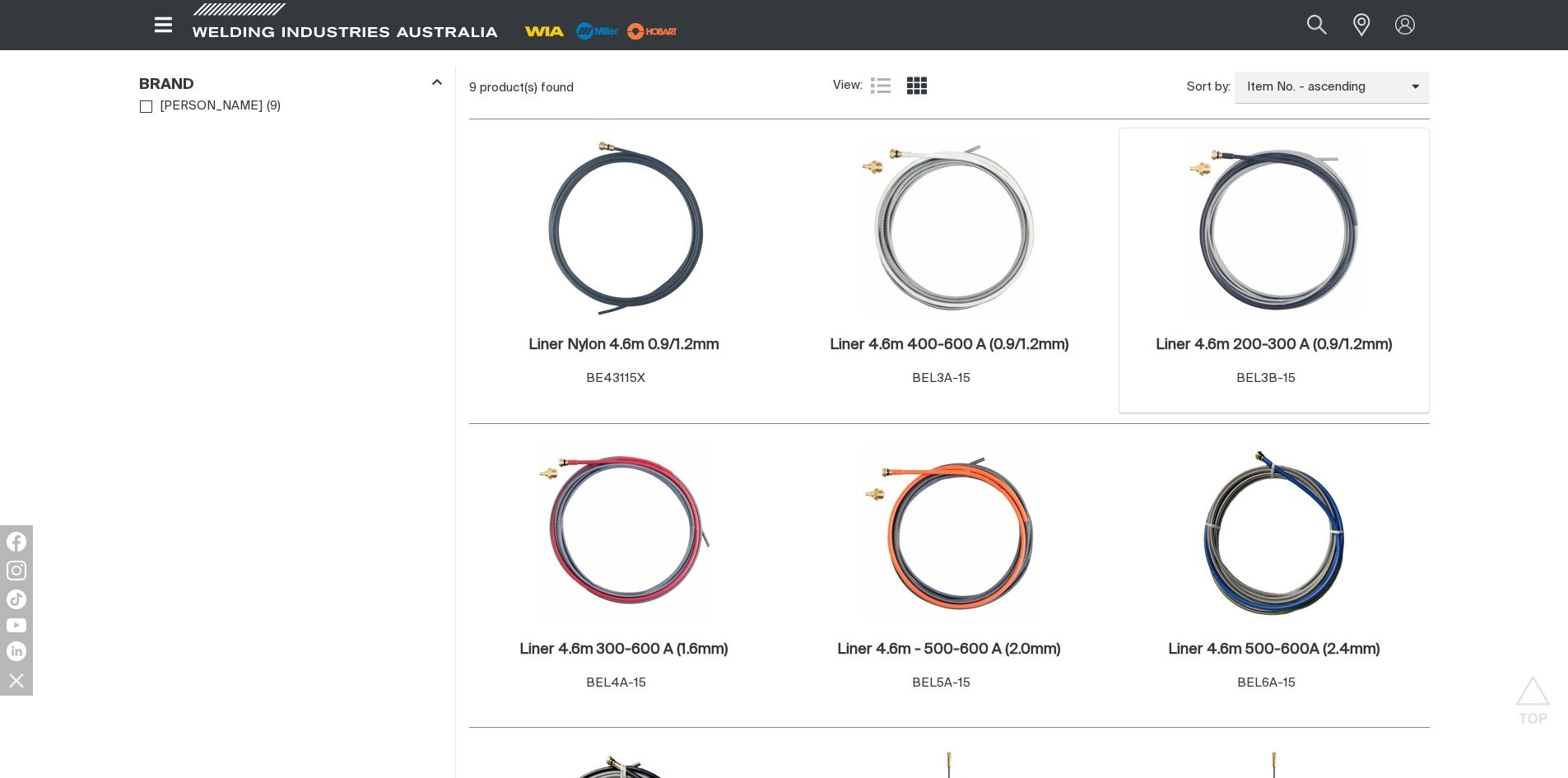
click at [1304, 280] on img at bounding box center [1273, 228] width 176 height 176
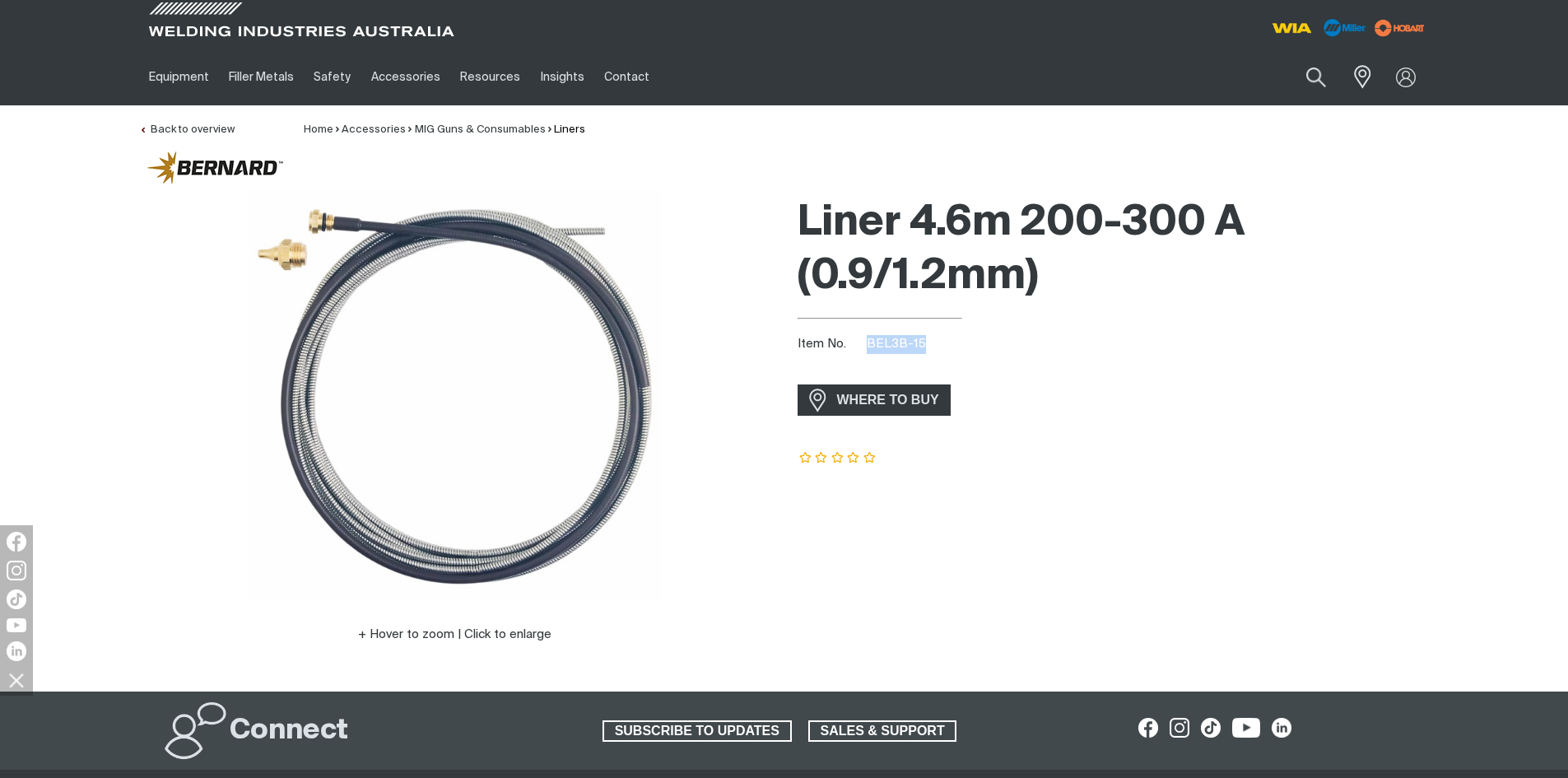
drag, startPoint x: 869, startPoint y: 345, endPoint x: 925, endPoint y: 342, distance: 56.1
click at [925, 342] on div "Item No. BEL3B-15" at bounding box center [1114, 344] width 632 height 19
copy span "BEL3B-15"
